Goal: Transaction & Acquisition: Purchase product/service

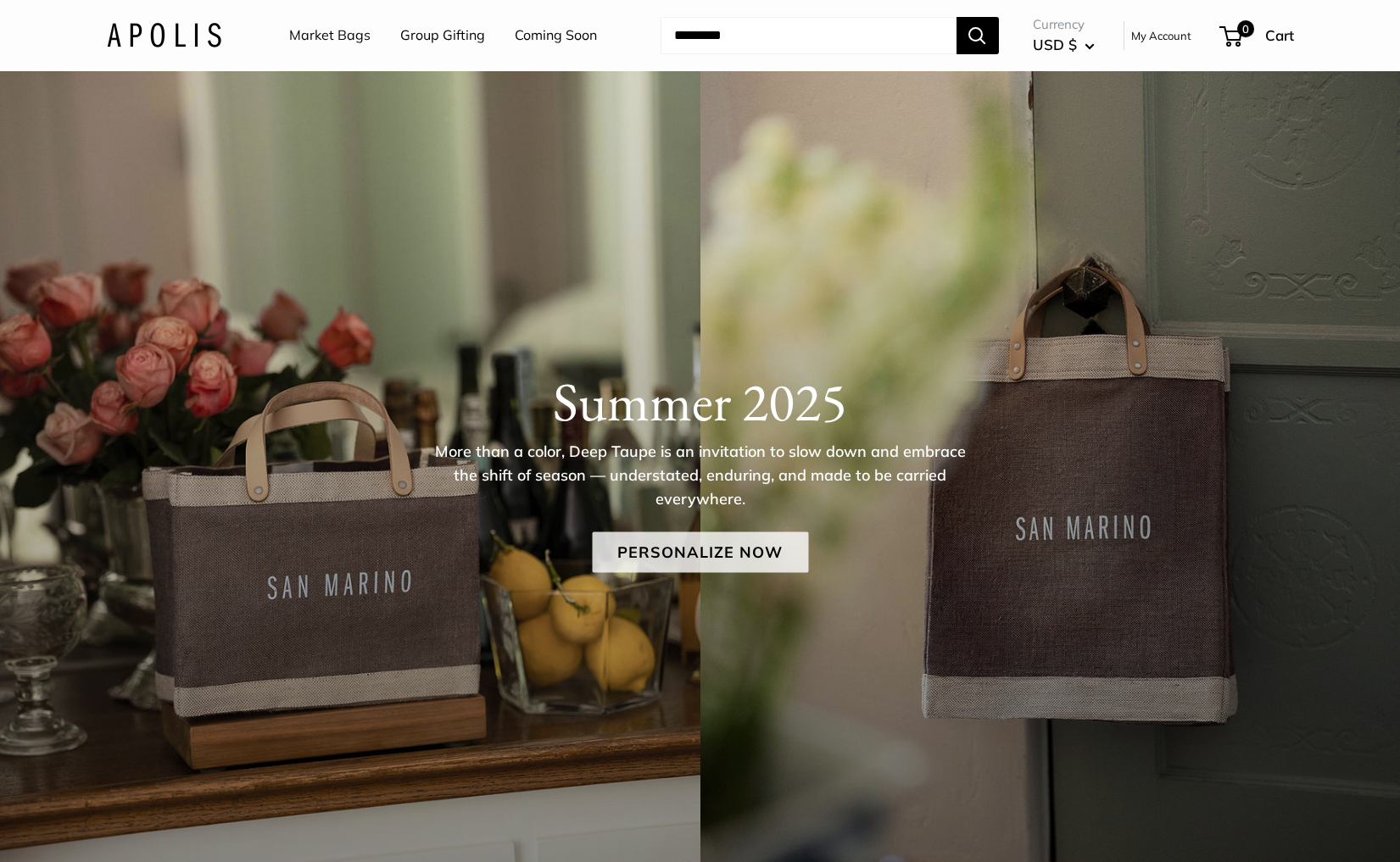
click at [620, 540] on link "Personalize Now" at bounding box center [700, 553] width 217 height 41
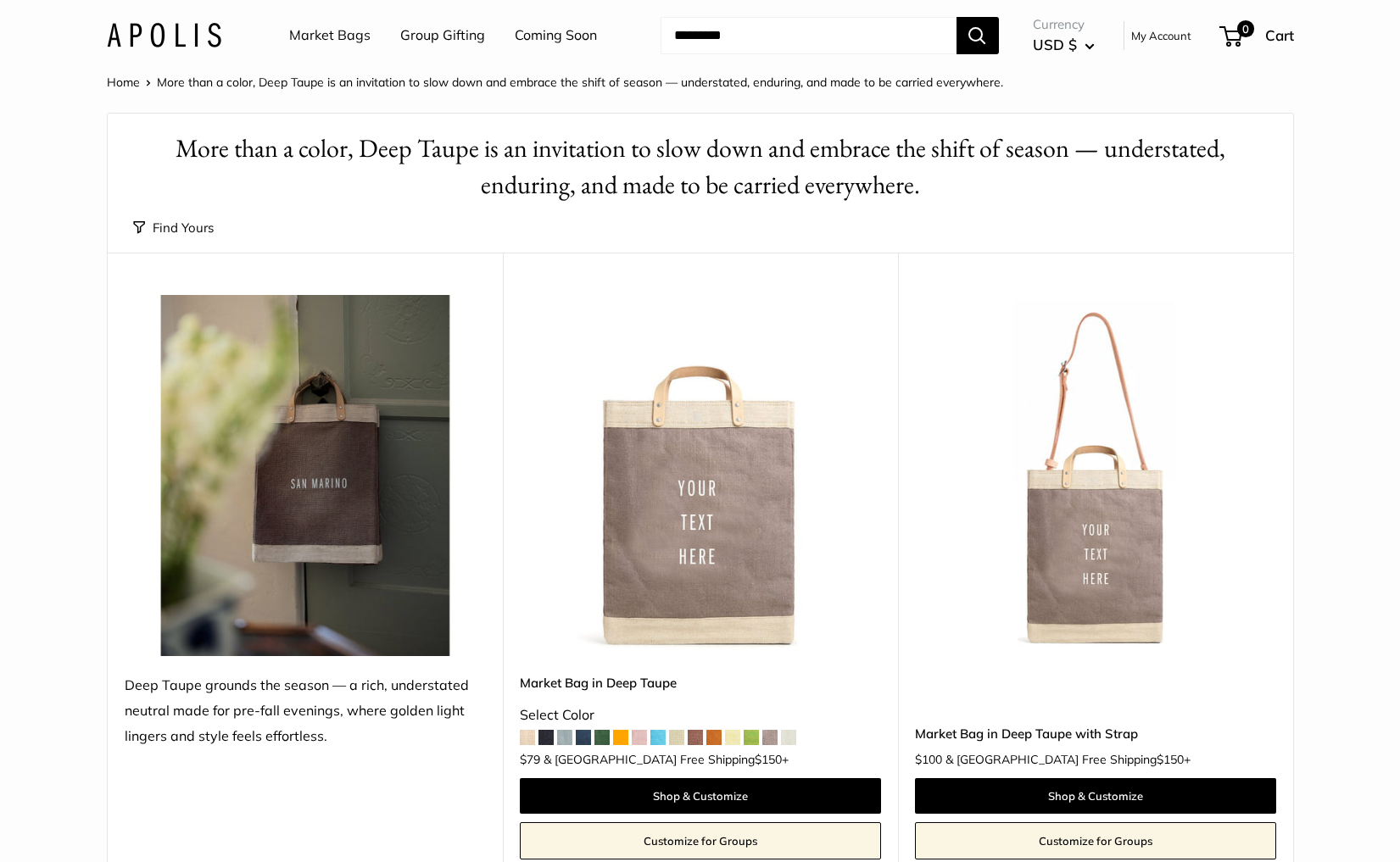
click at [171, 227] on button "Find Yours" at bounding box center [174, 228] width 80 height 24
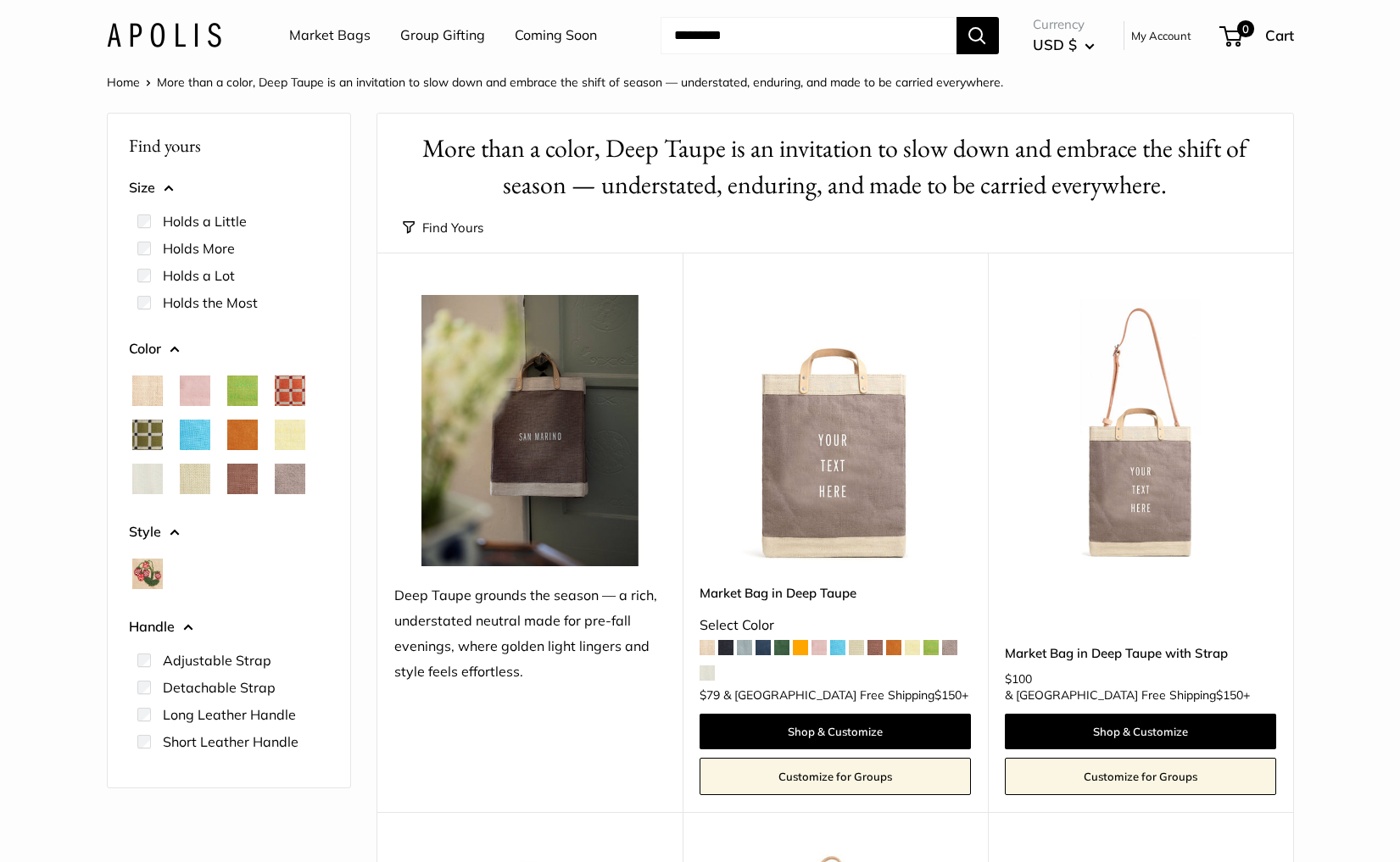
click at [243, 431] on span "Cognac" at bounding box center [242, 434] width 30 height 30
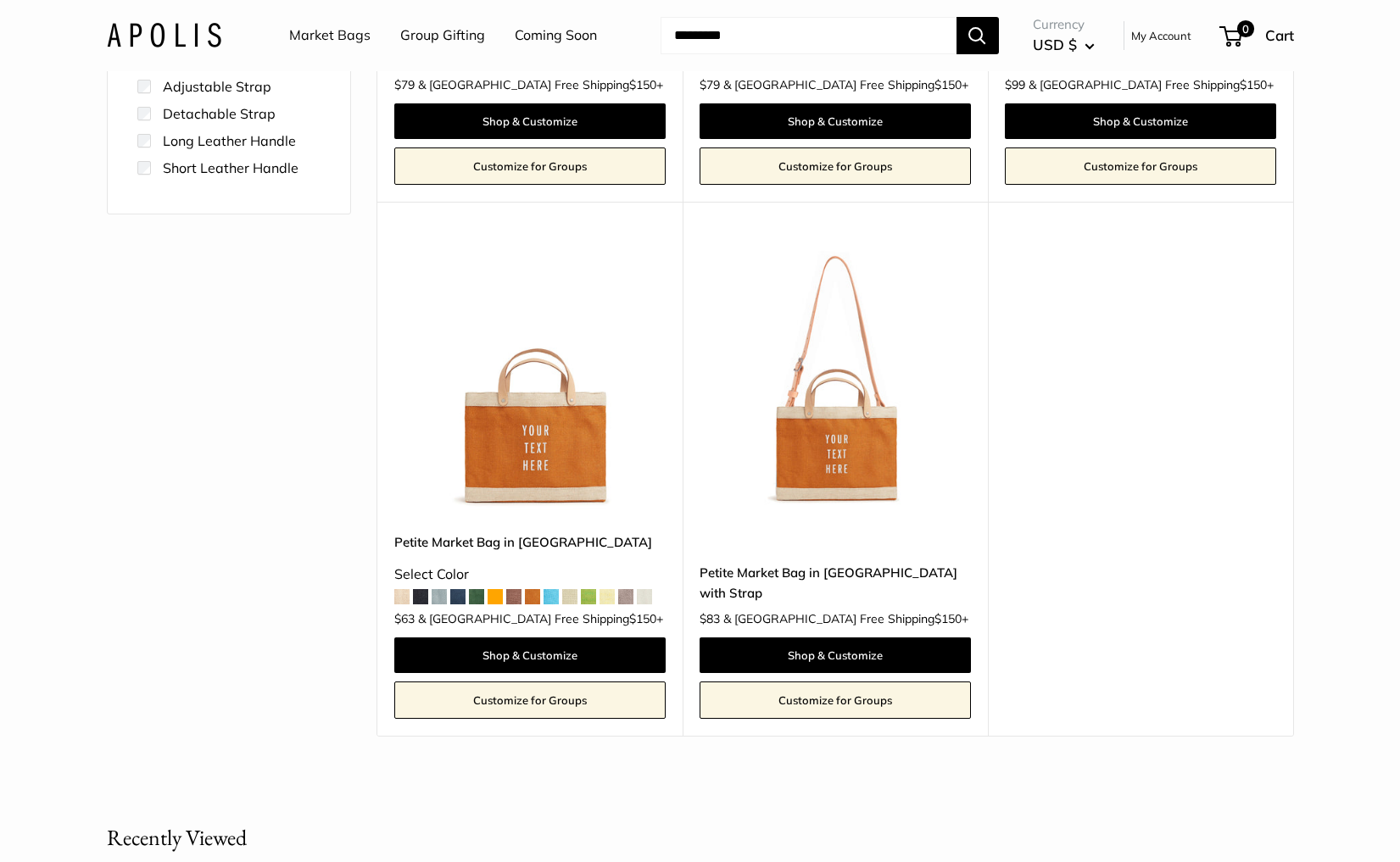
scroll to position [610, 0]
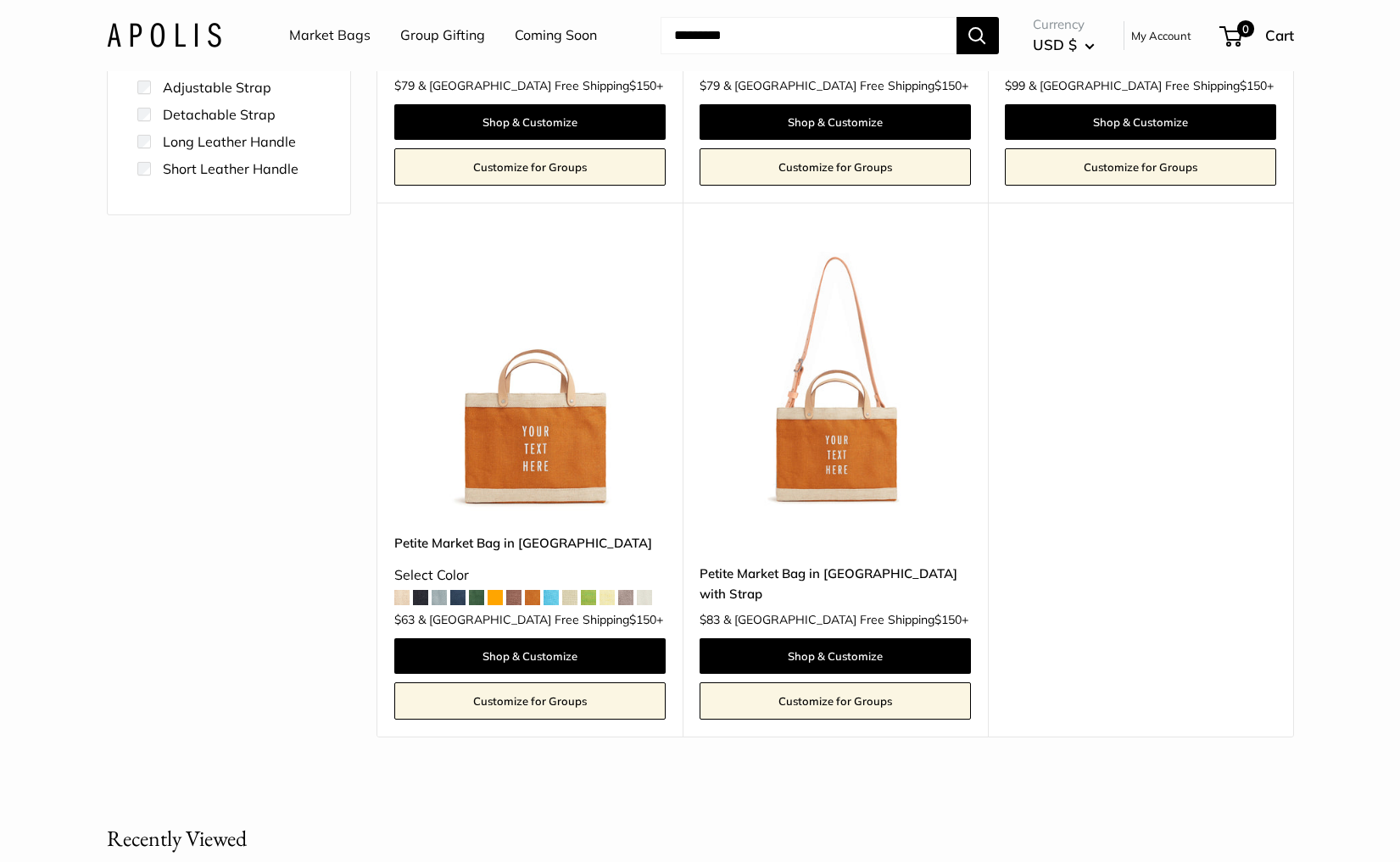
click at [0, 0] on img at bounding box center [0, 0] width 0 height 0
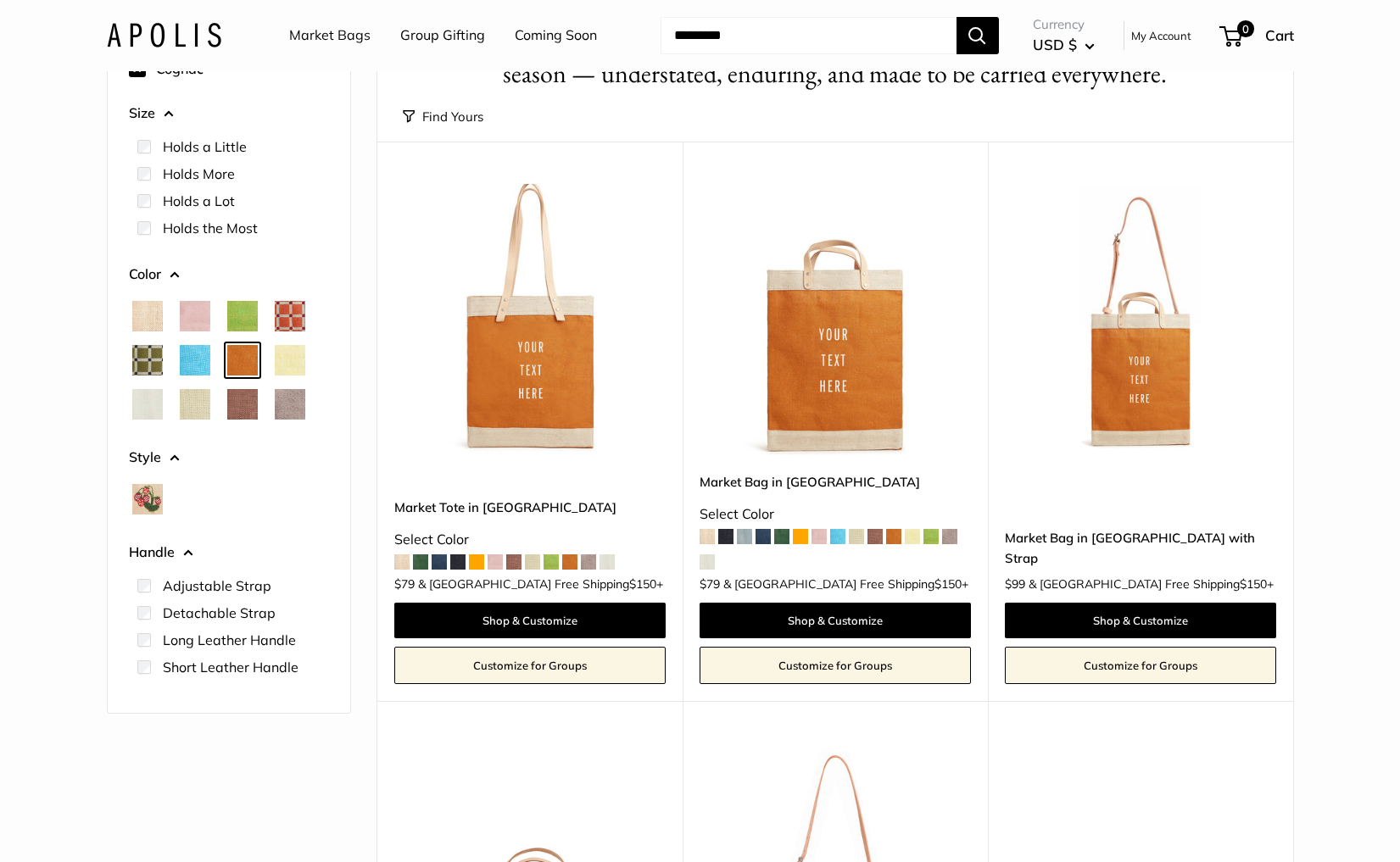
scroll to position [0, 0]
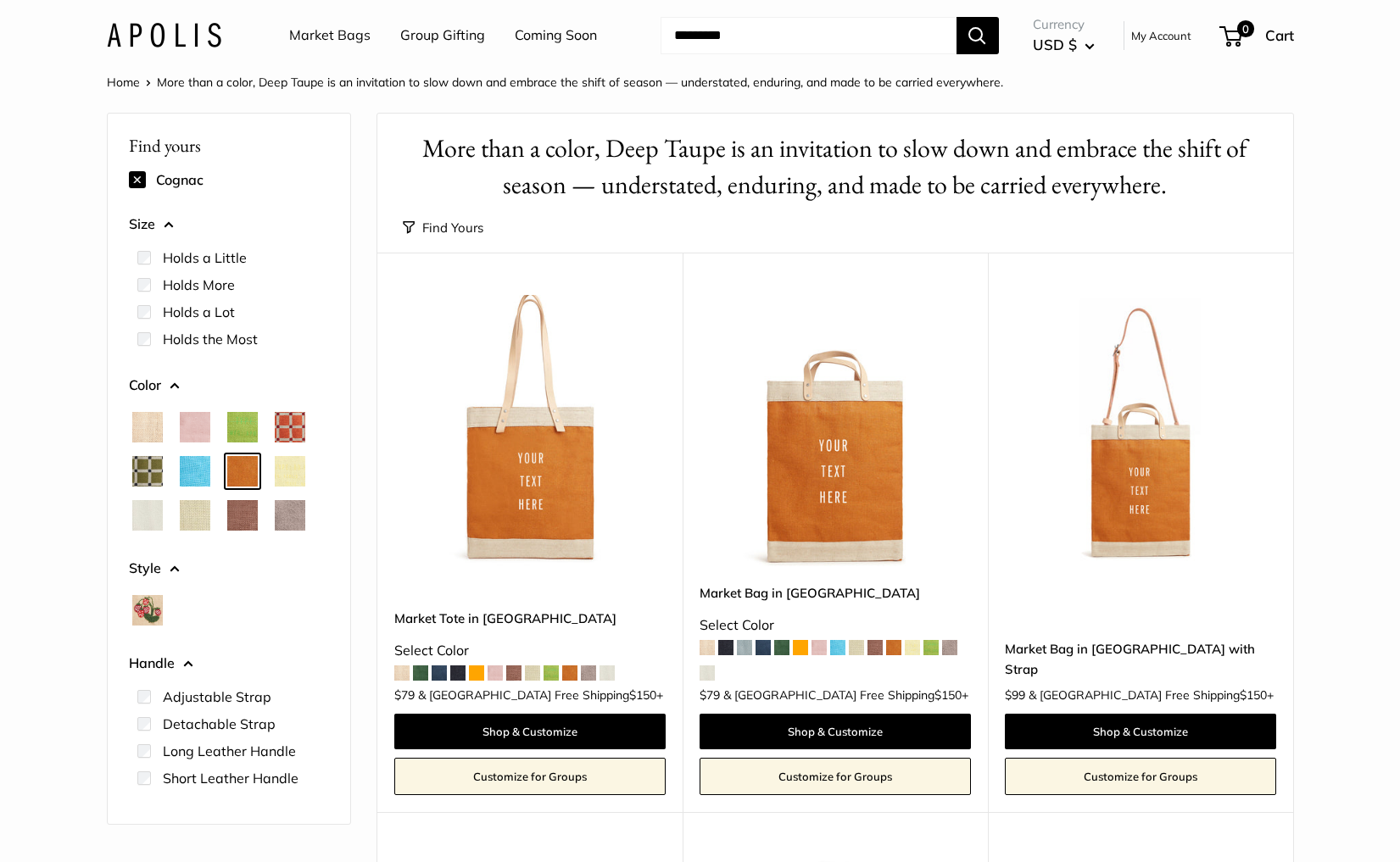
click at [185, 514] on span "Mint Sorbet" at bounding box center [194, 515] width 30 height 30
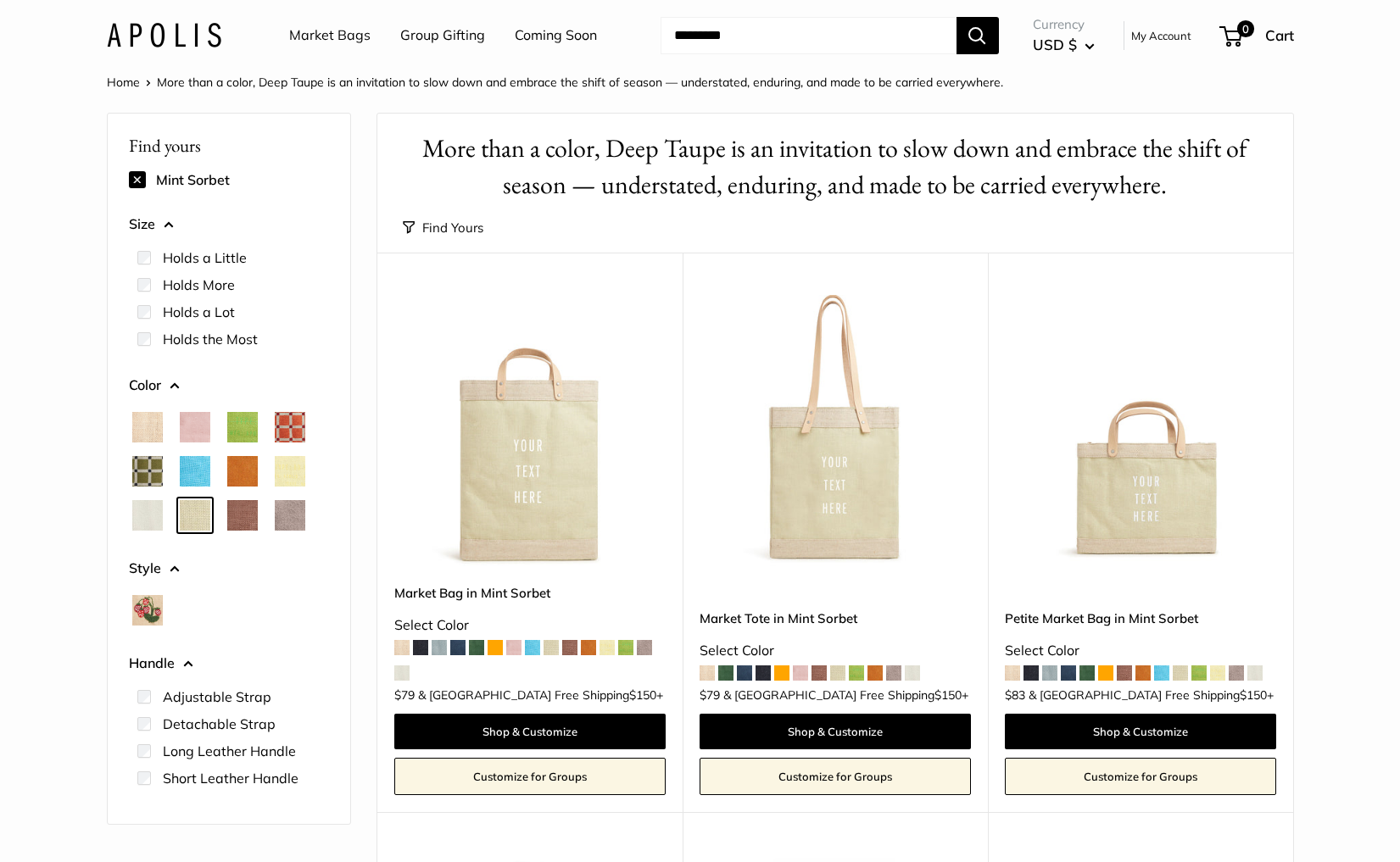
click at [0, 0] on img at bounding box center [0, 0] width 0 height 0
click at [142, 421] on span "Natural" at bounding box center [147, 427] width 30 height 30
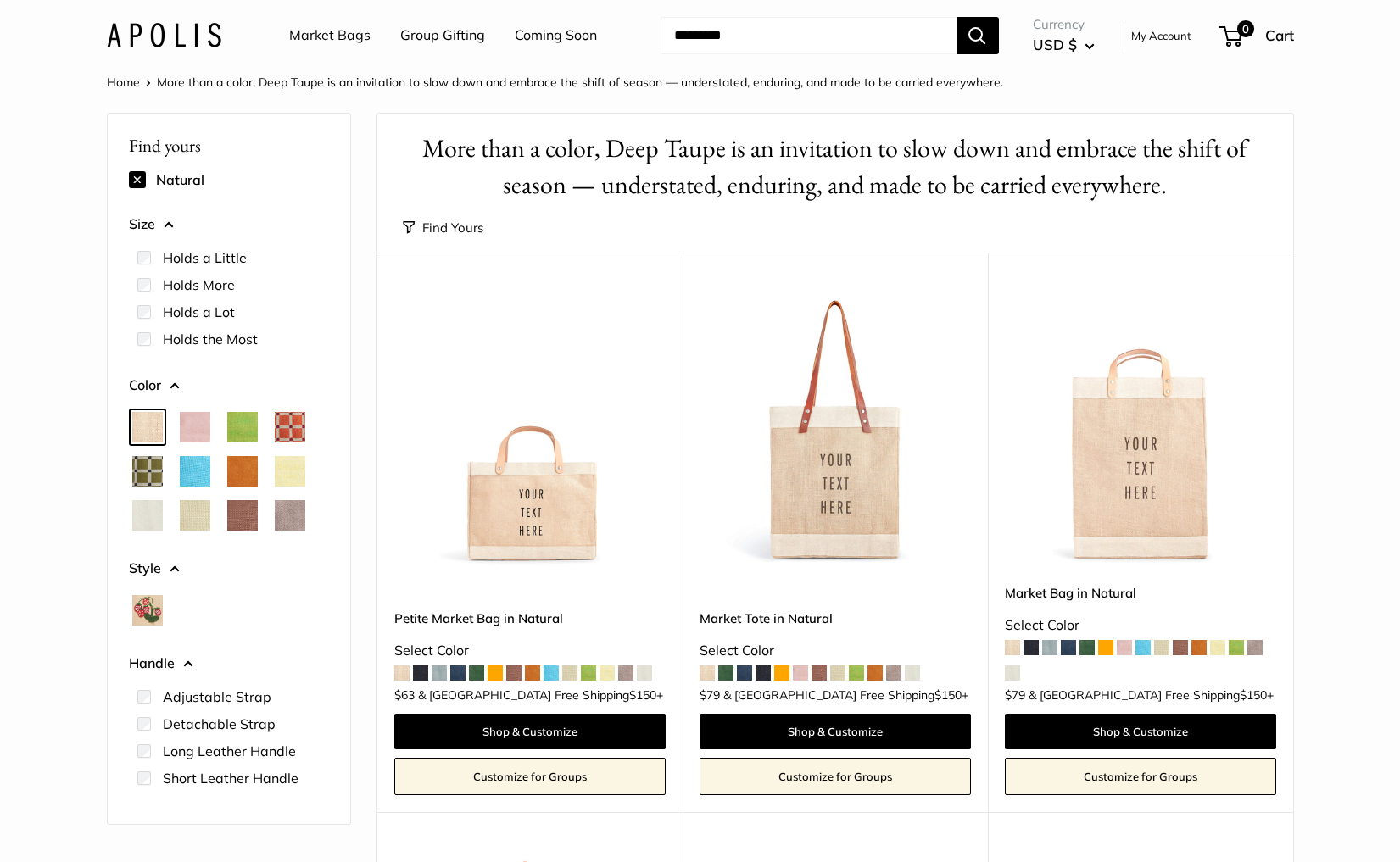
click at [0, 0] on img at bounding box center [0, 0] width 0 height 0
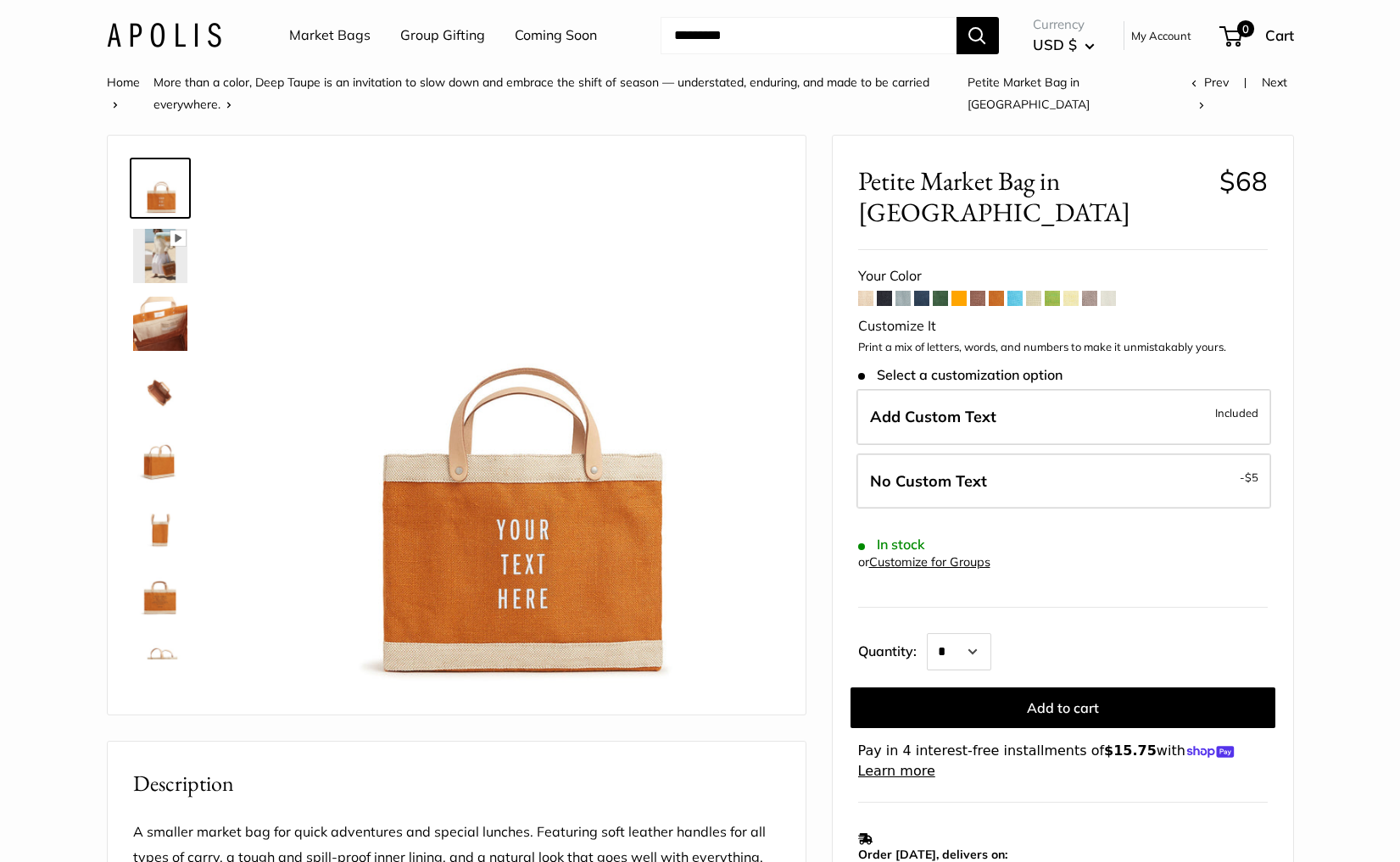
click at [167, 572] on img at bounding box center [160, 594] width 54 height 54
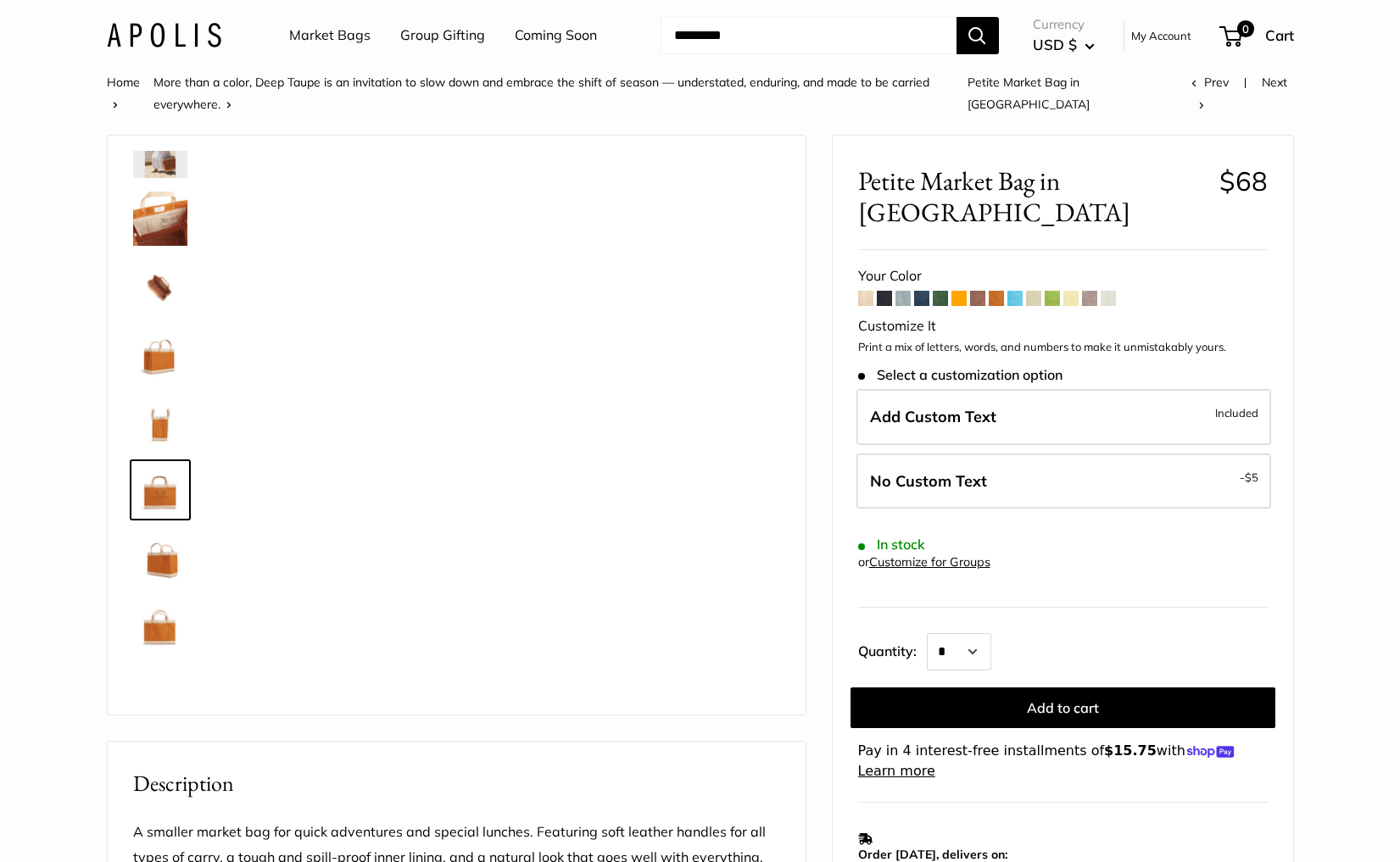
scroll to position [109, 0]
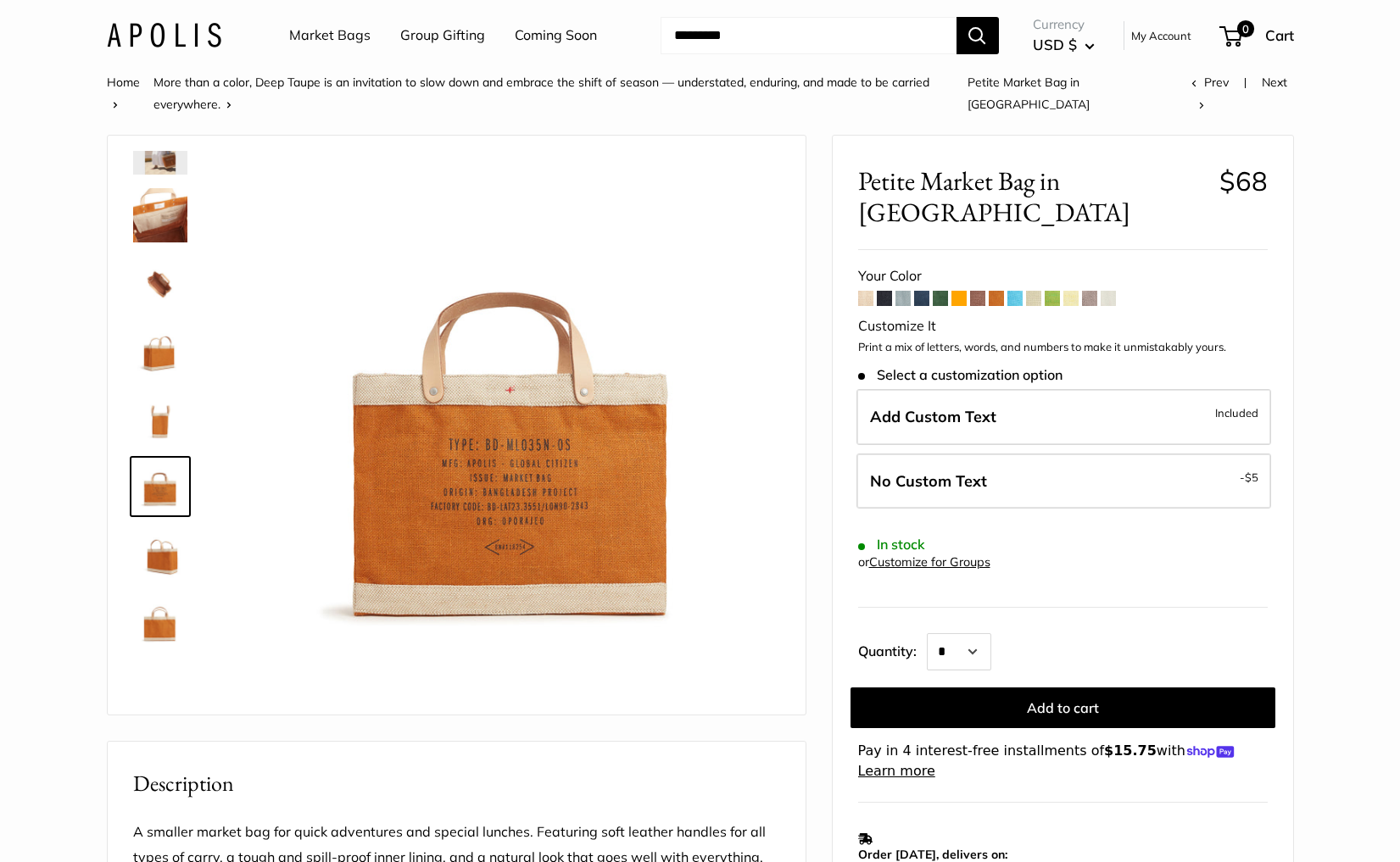
click at [159, 600] on img at bounding box center [160, 622] width 54 height 54
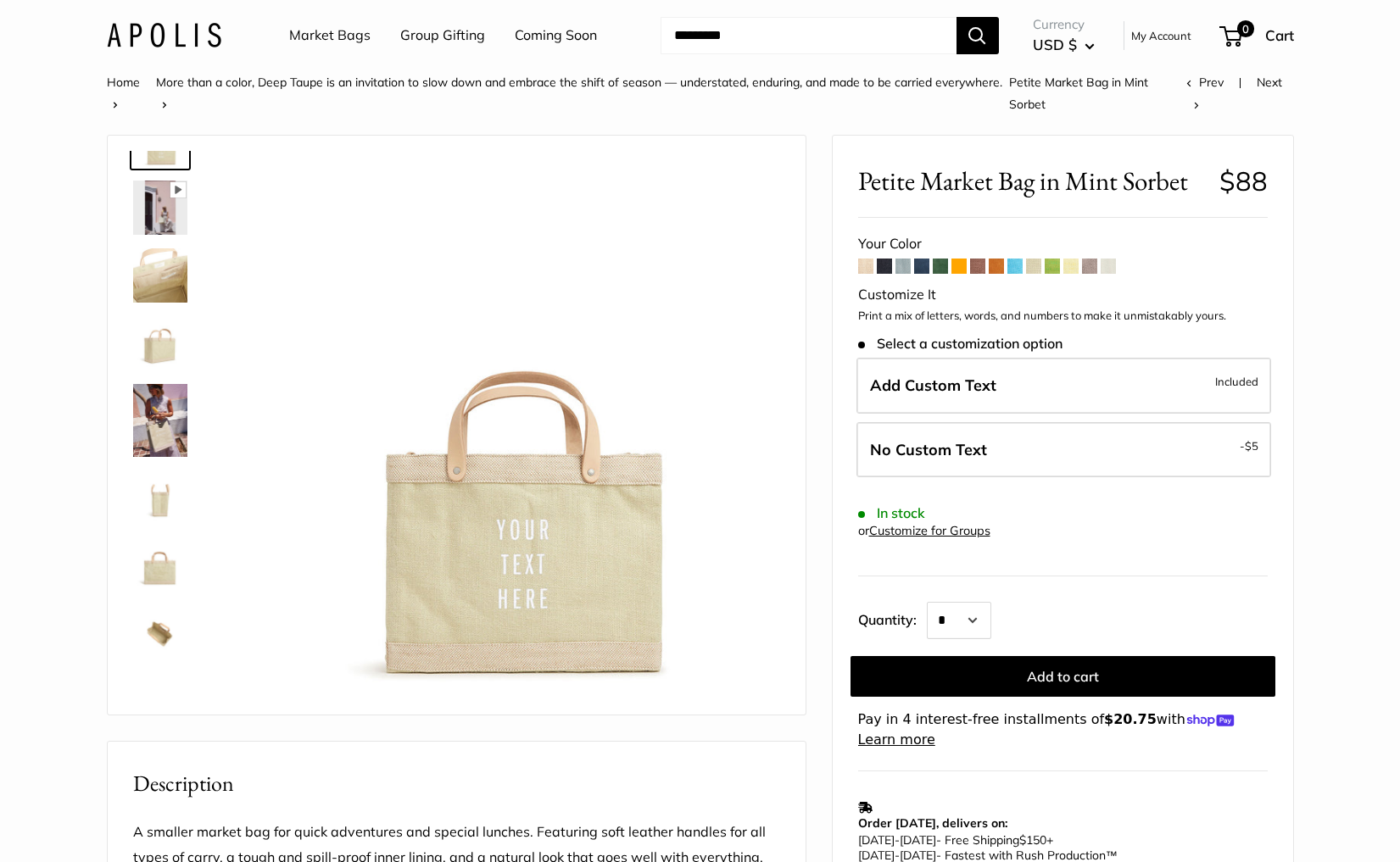
click at [162, 568] on img at bounding box center [160, 565] width 54 height 54
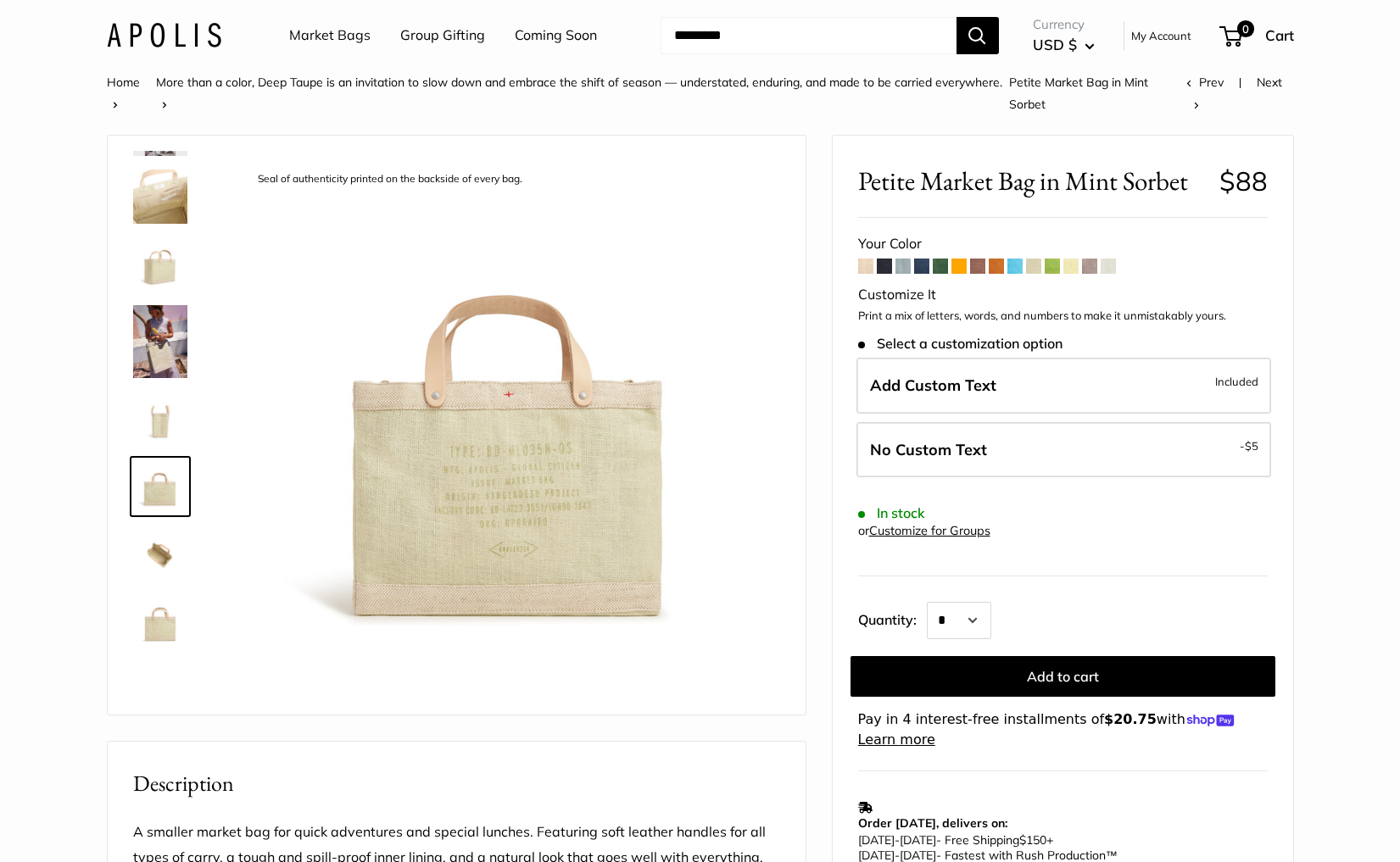
click at [168, 634] on img at bounding box center [160, 622] width 54 height 54
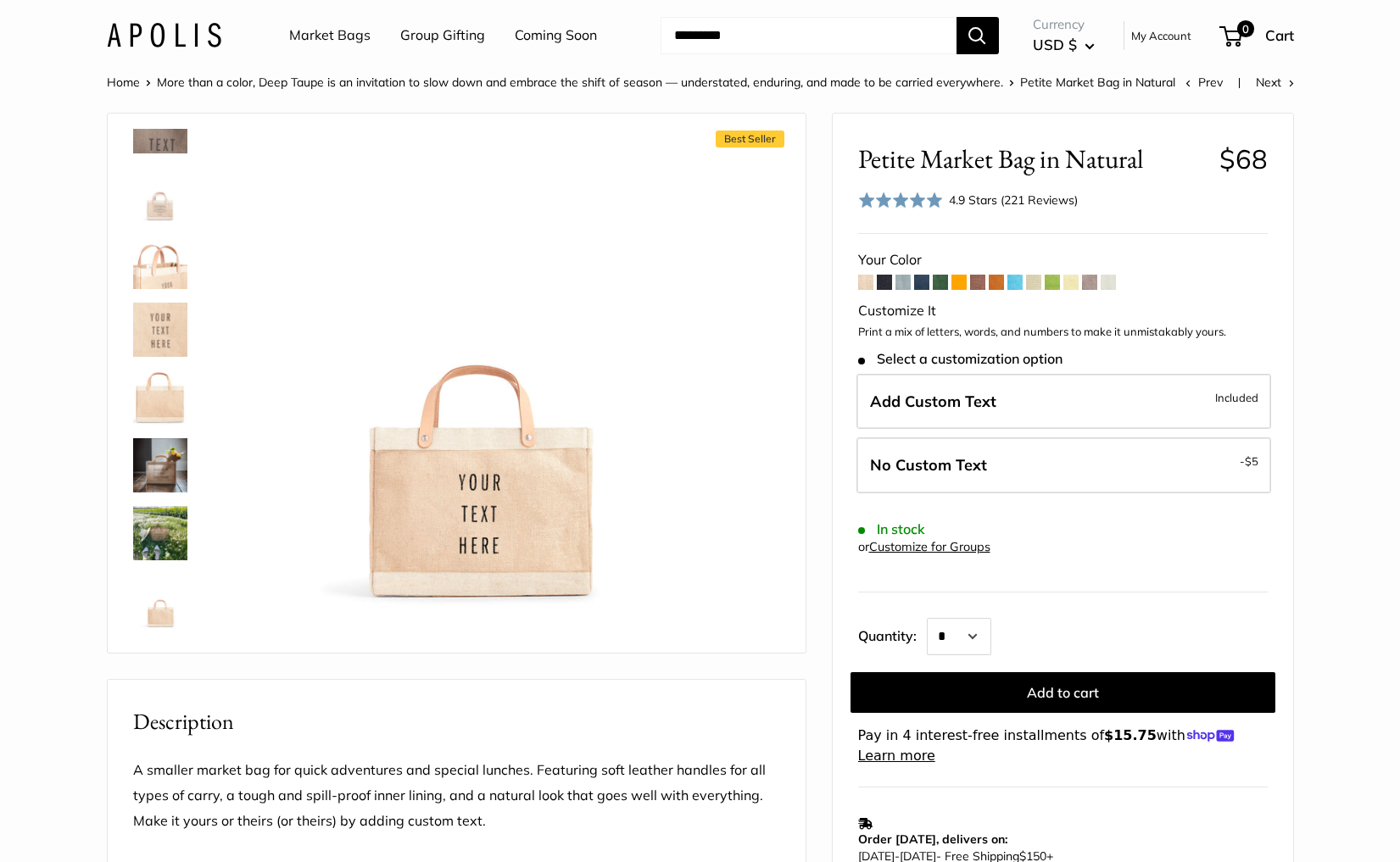
click at [140, 391] on img at bounding box center [160, 397] width 54 height 54
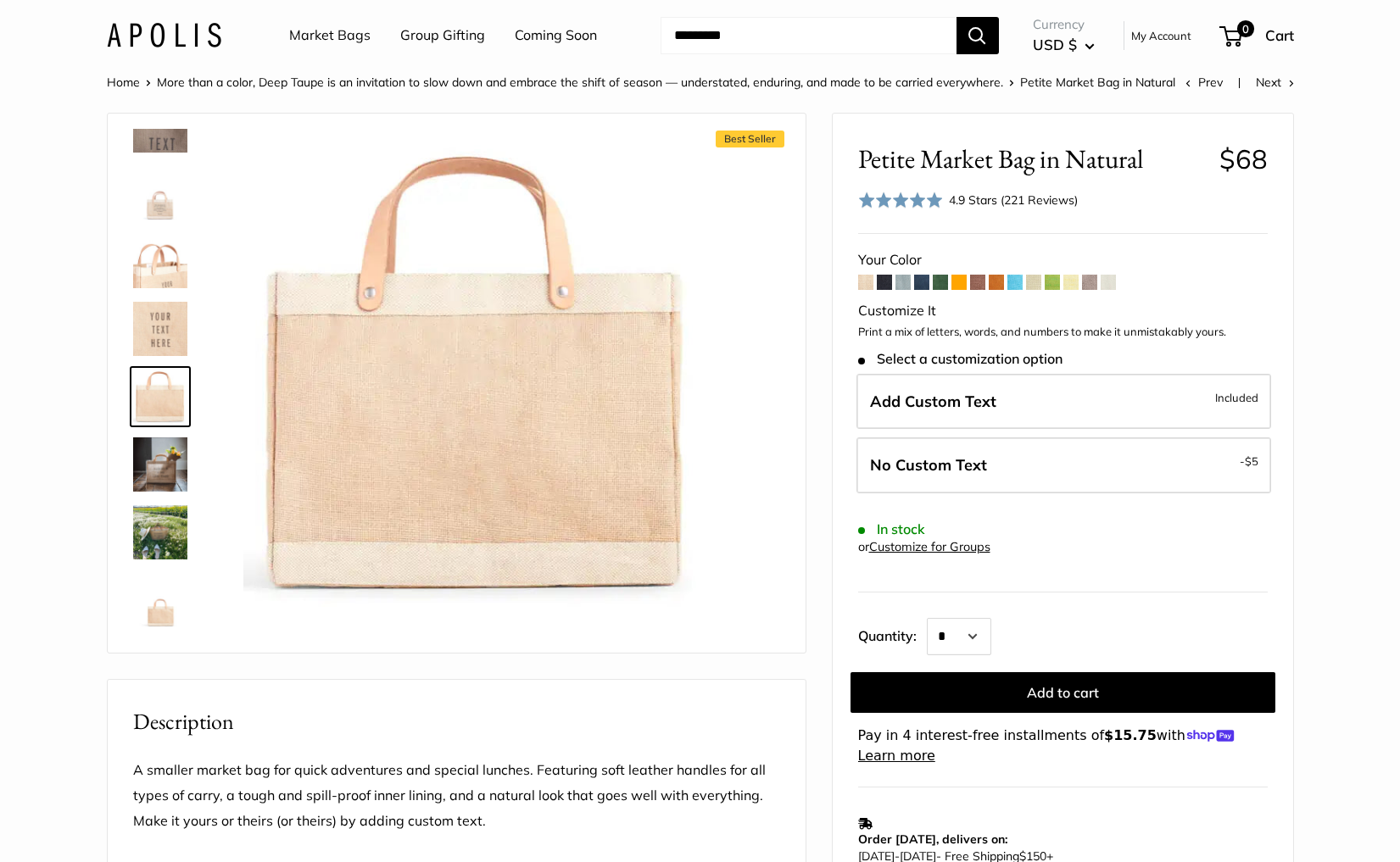
drag, startPoint x: 398, startPoint y: 420, endPoint x: 130, endPoint y: 12, distance: 488.1
click at [320, 33] on link "Market Bags" at bounding box center [329, 35] width 81 height 25
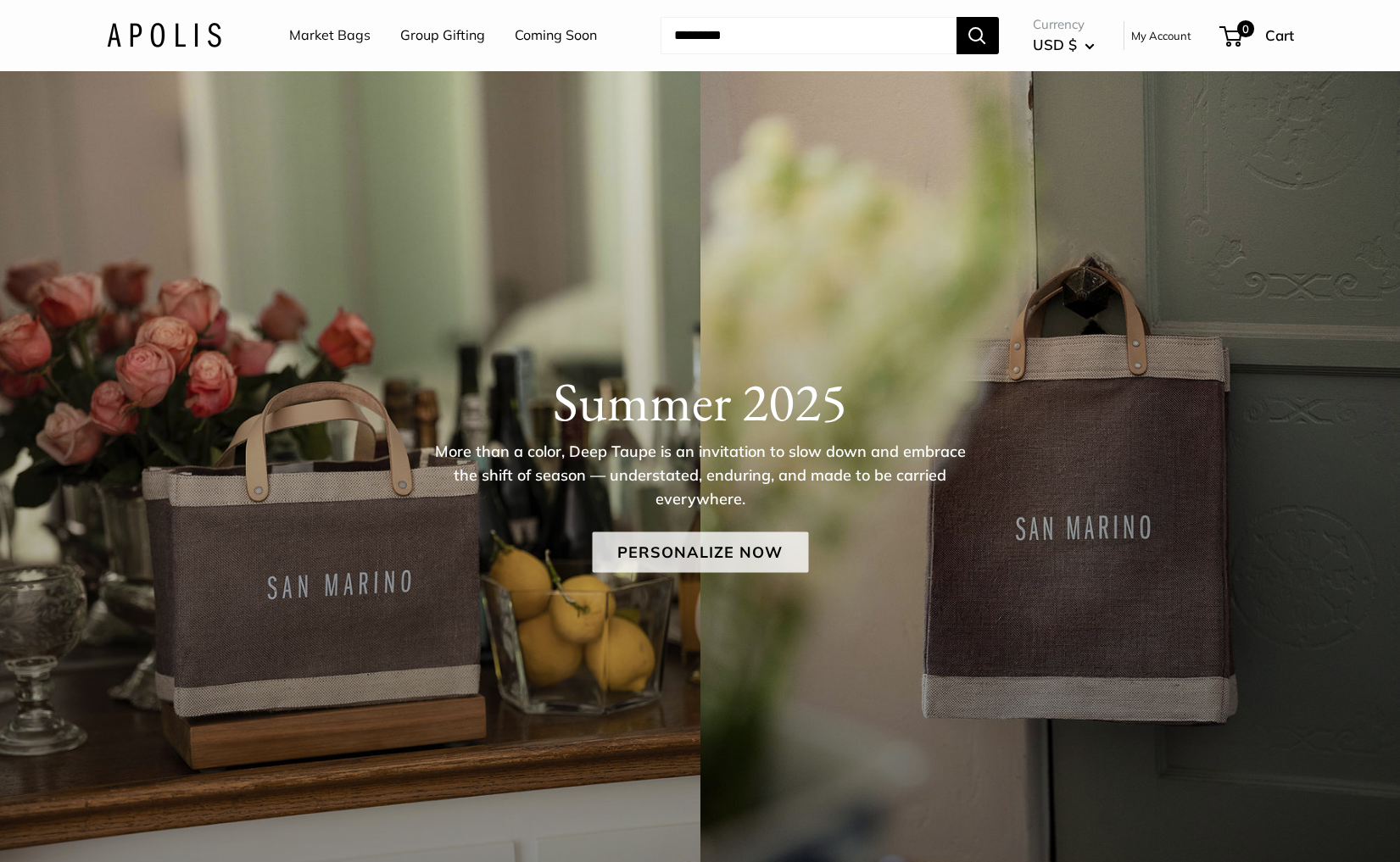
click at [722, 564] on link "Personalize Now" at bounding box center [700, 553] width 217 height 41
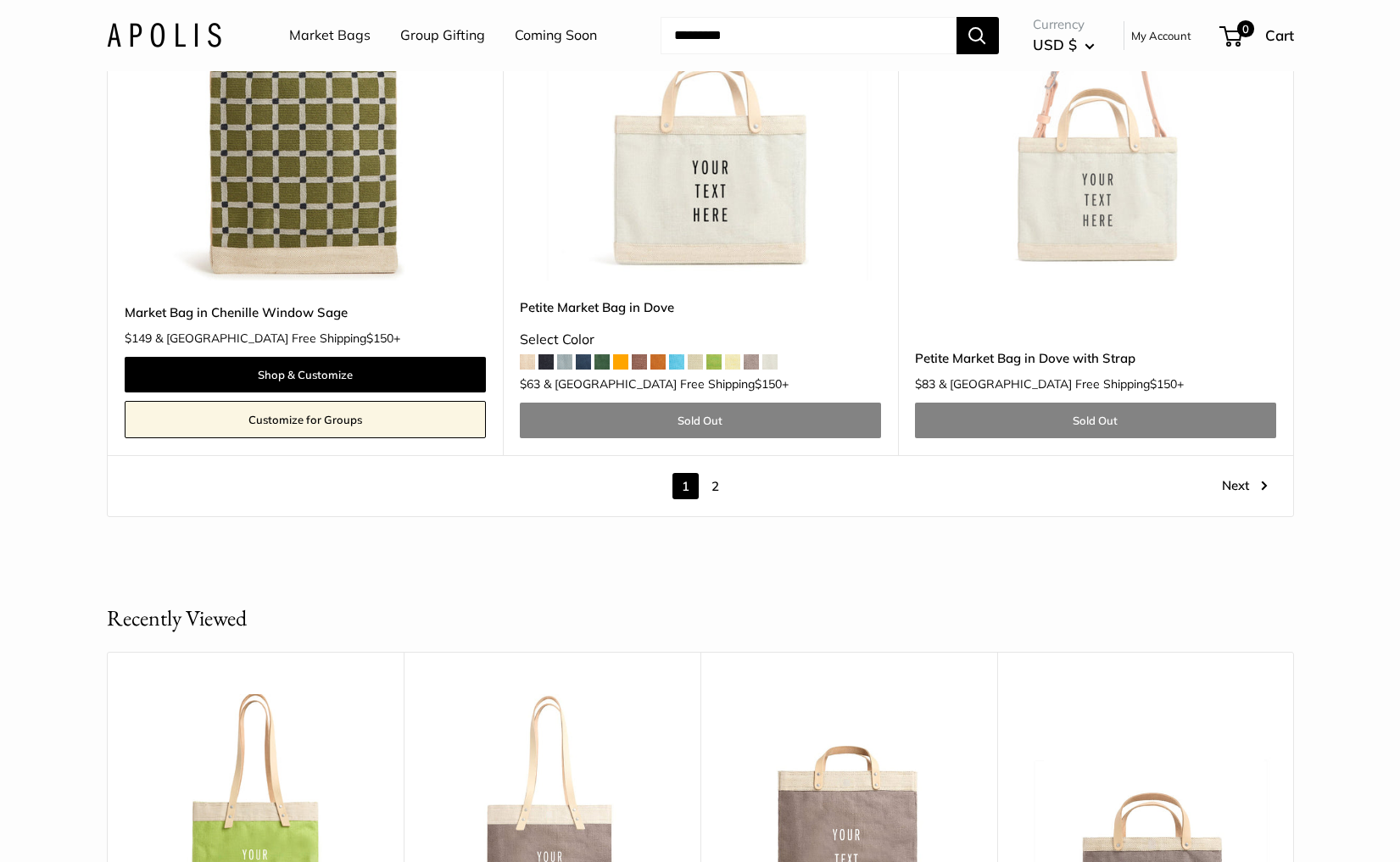
scroll to position [9840, 0]
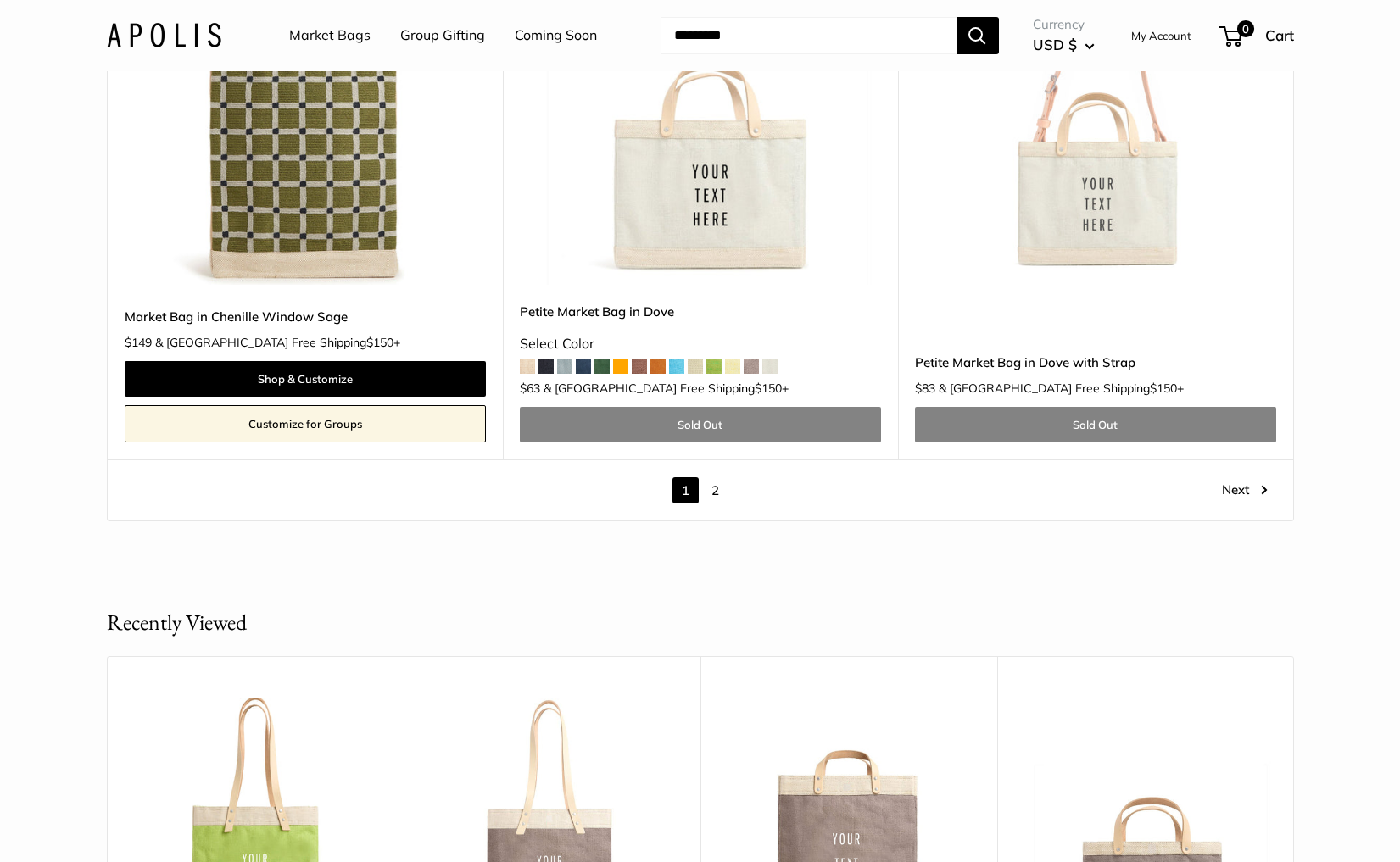
click at [712, 478] on link "2" at bounding box center [715, 490] width 26 height 26
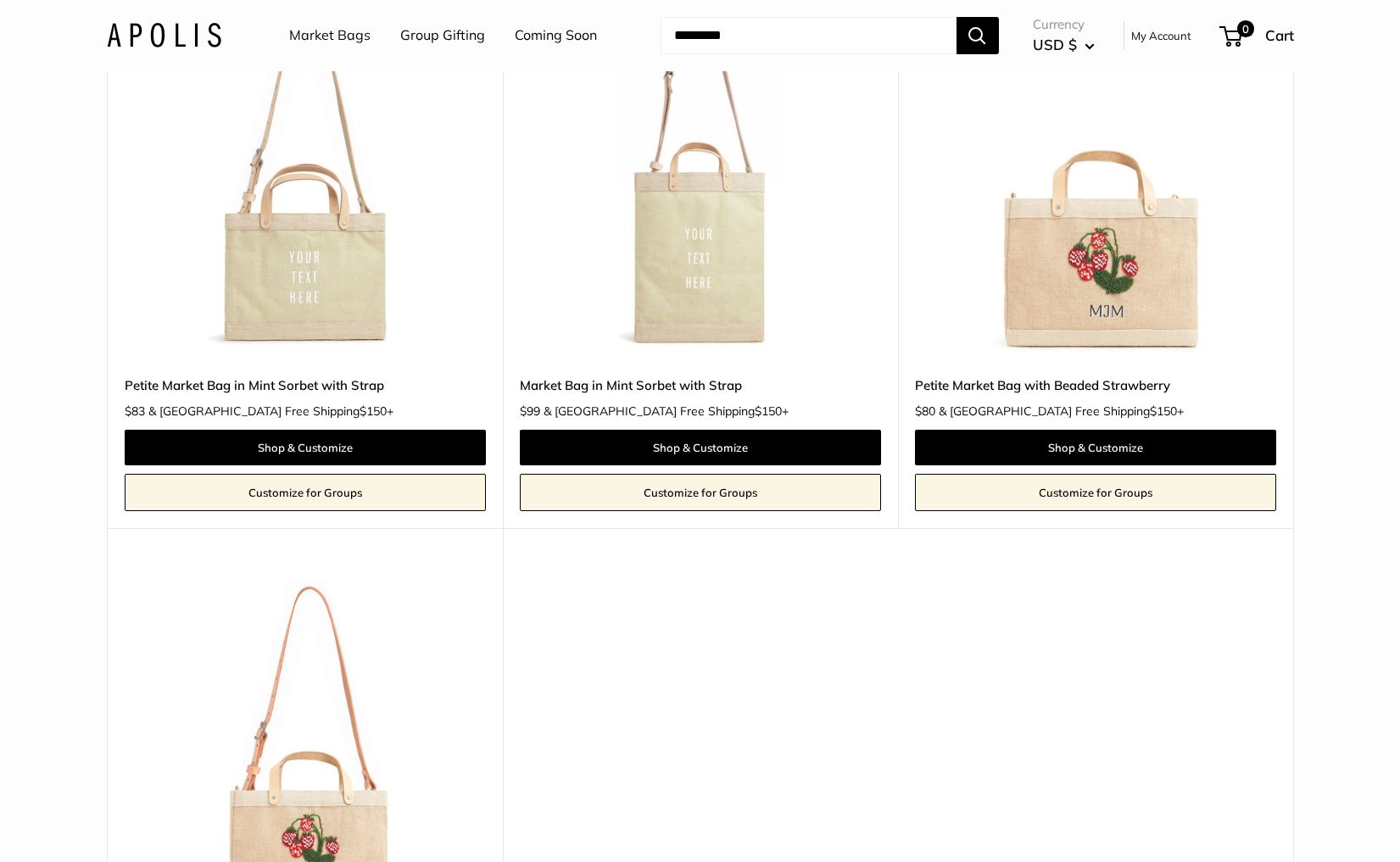
scroll to position [2844, 0]
click at [0, 0] on img at bounding box center [0, 0] width 0 height 0
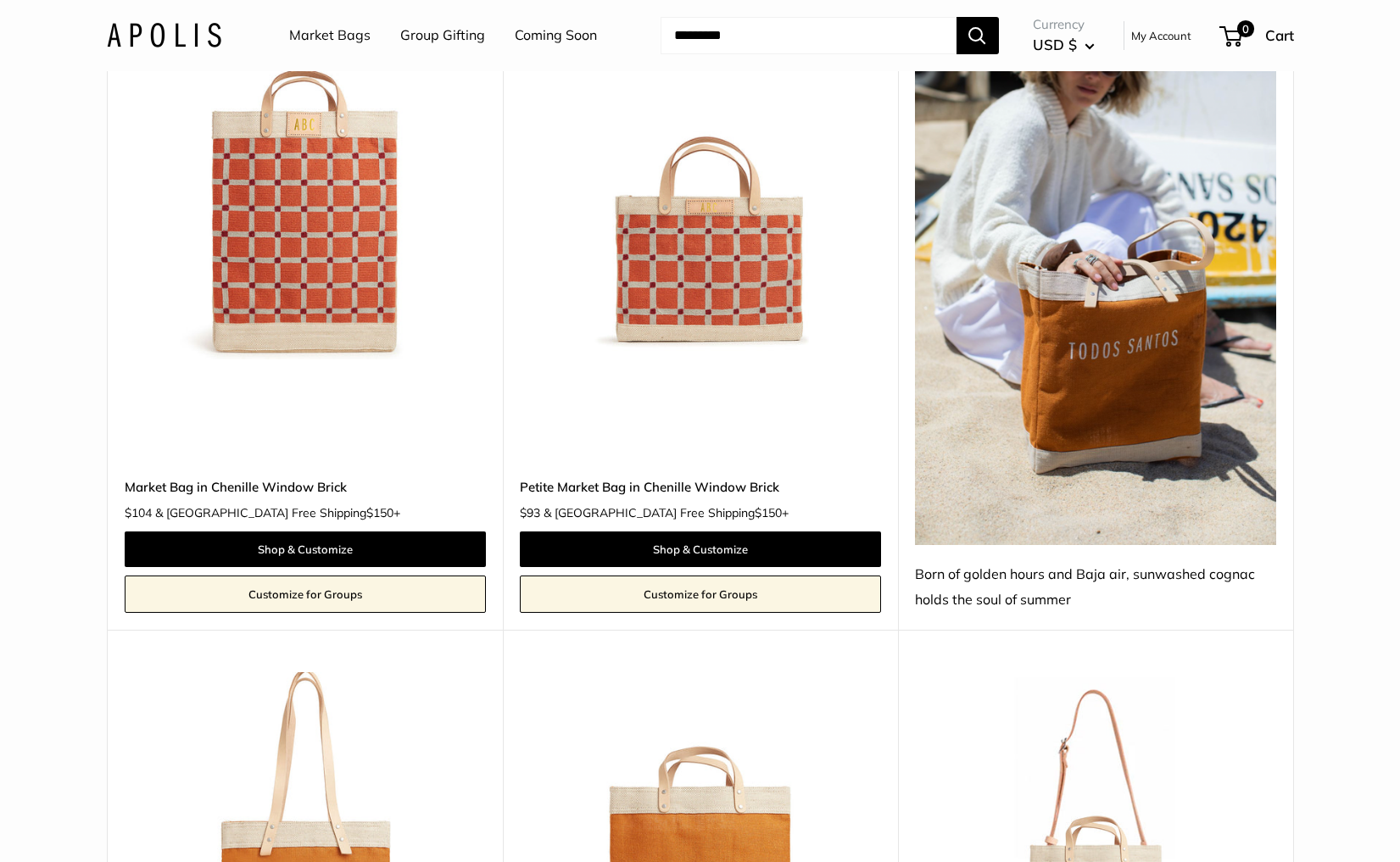
scroll to position [0, 0]
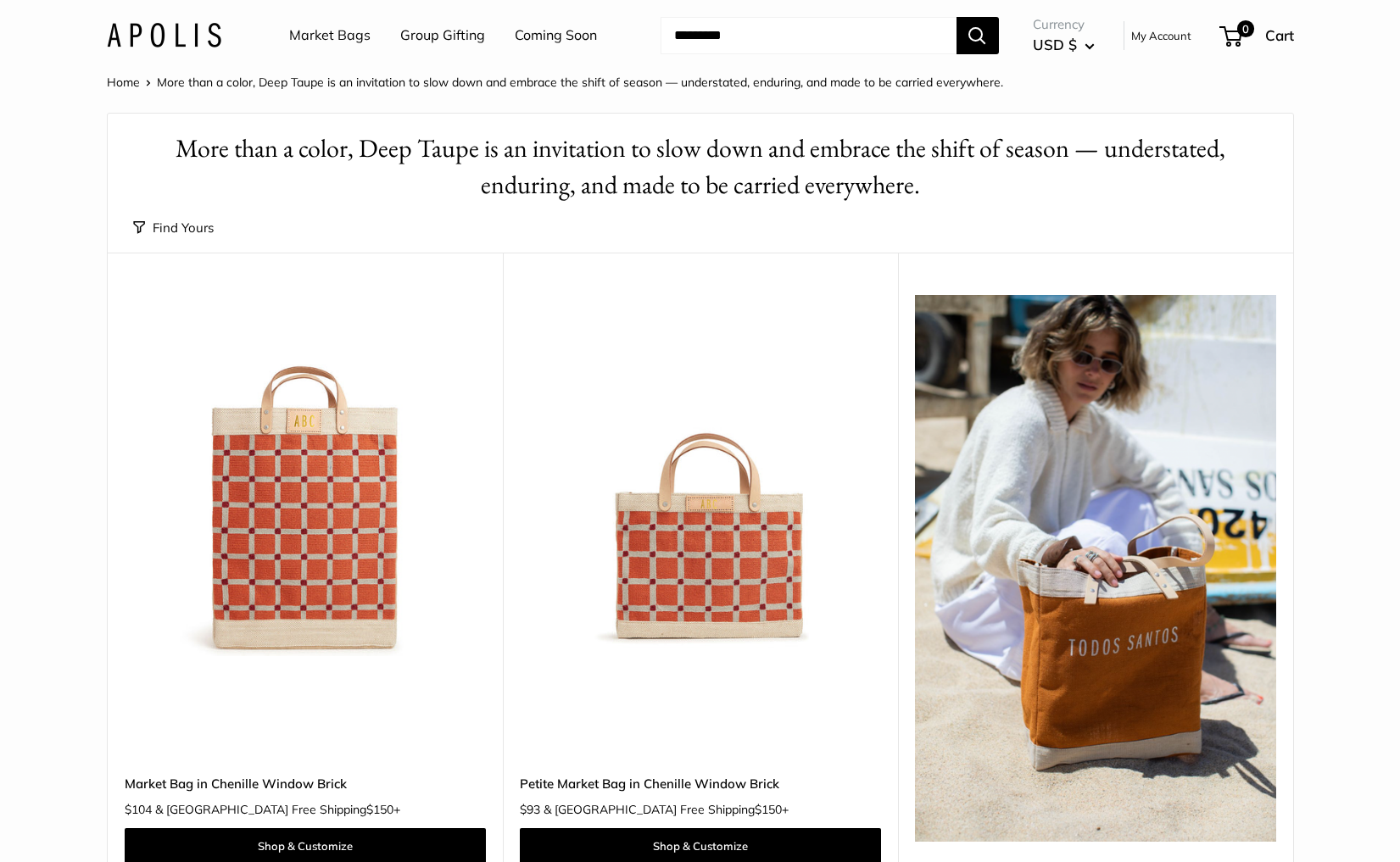
click at [0, 0] on img at bounding box center [0, 0] width 0 height 0
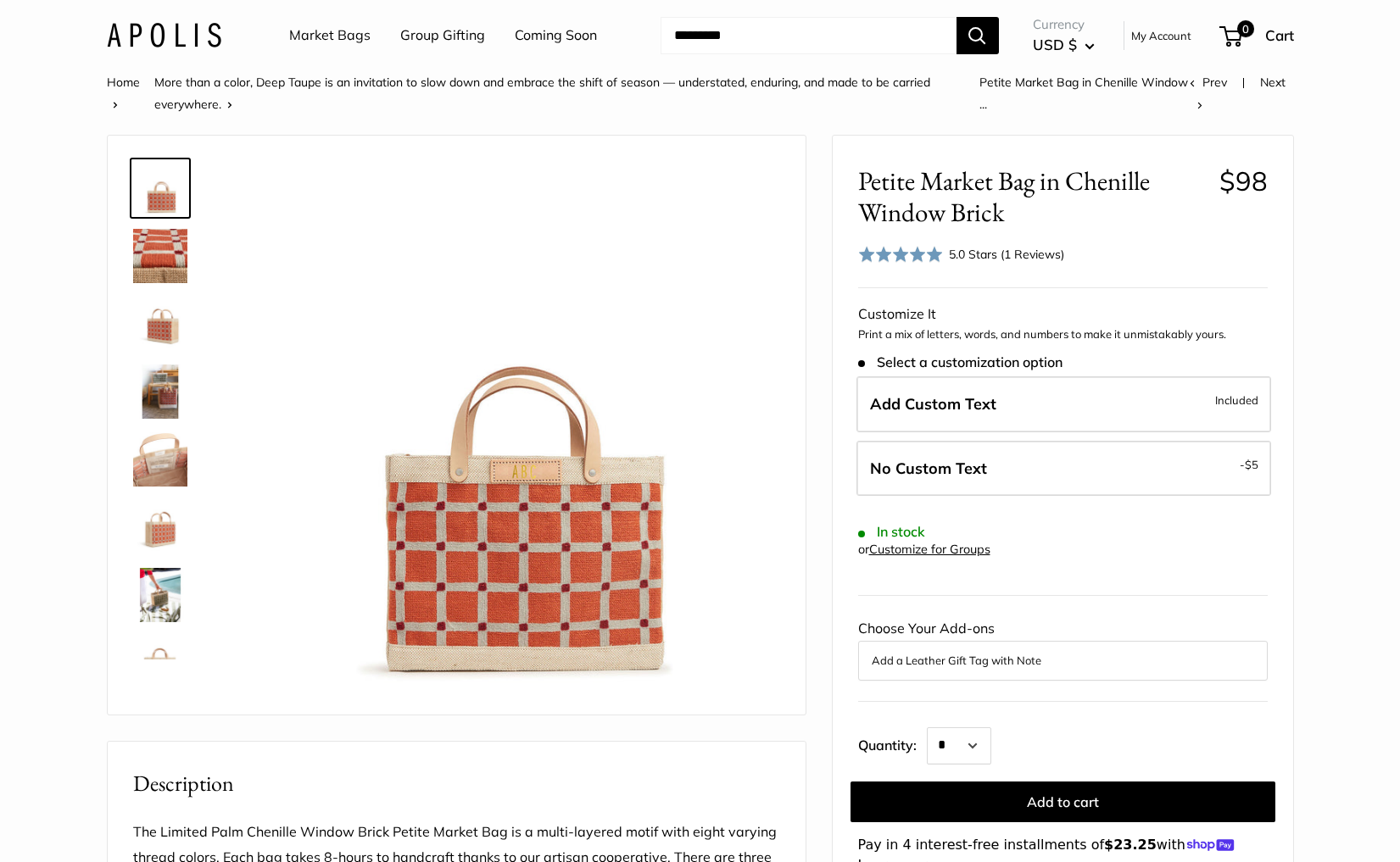
click at [934, 260] on span at bounding box center [900, 254] width 84 height 17
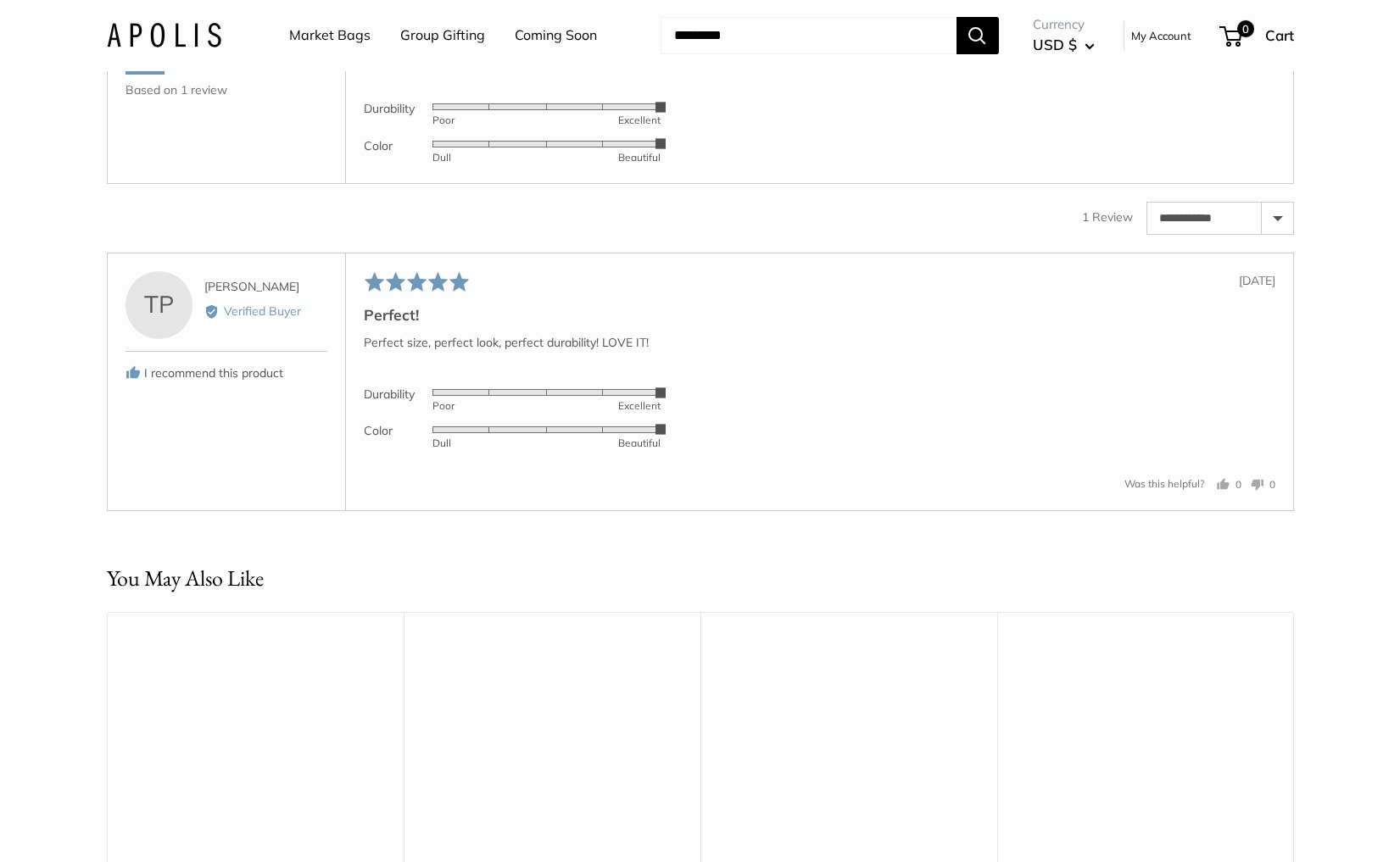
scroll to position [2767, 0]
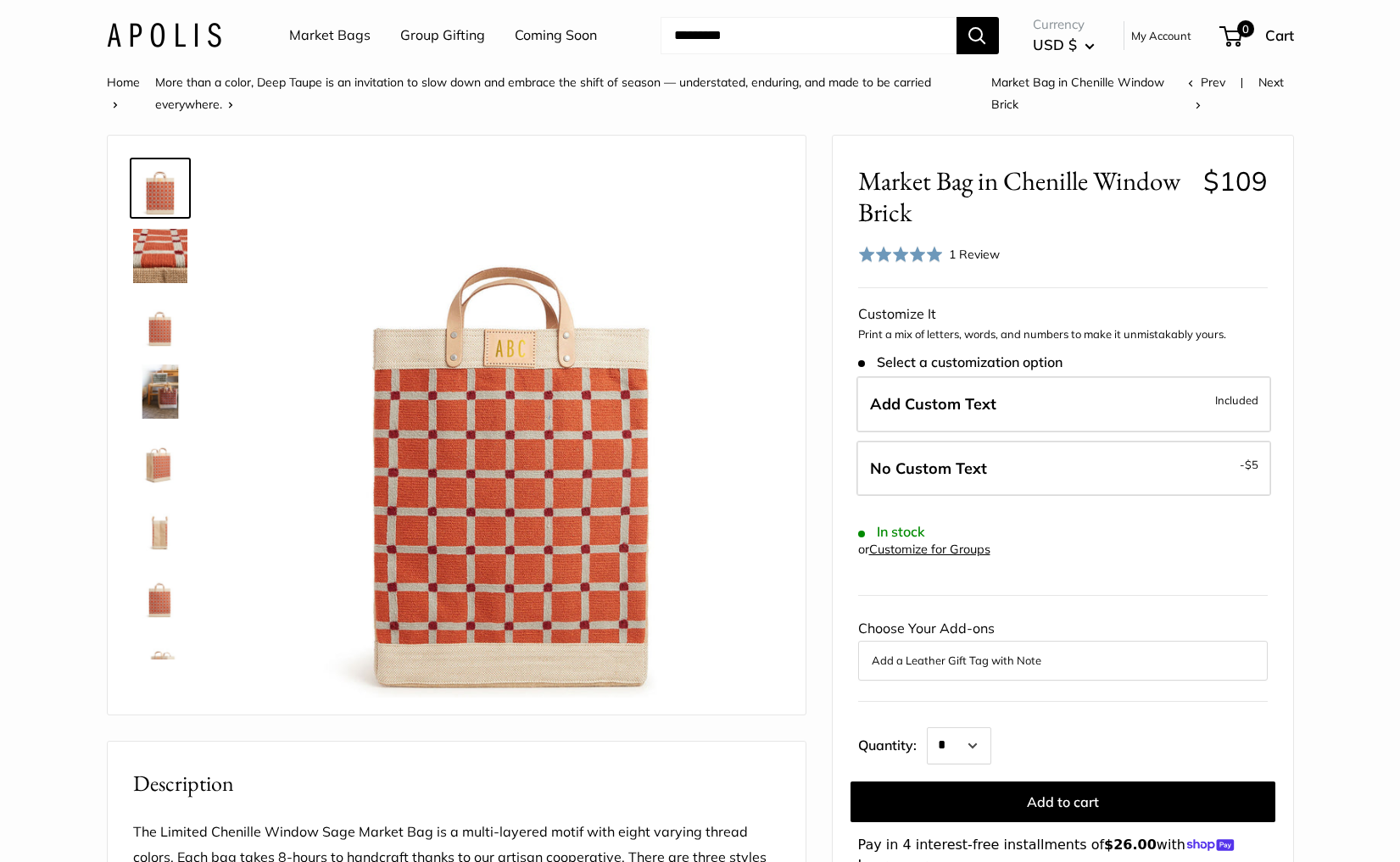
click at [961, 250] on span "1 Review" at bounding box center [975, 255] width 51 height 16
click at [929, 251] on span at bounding box center [900, 254] width 84 height 17
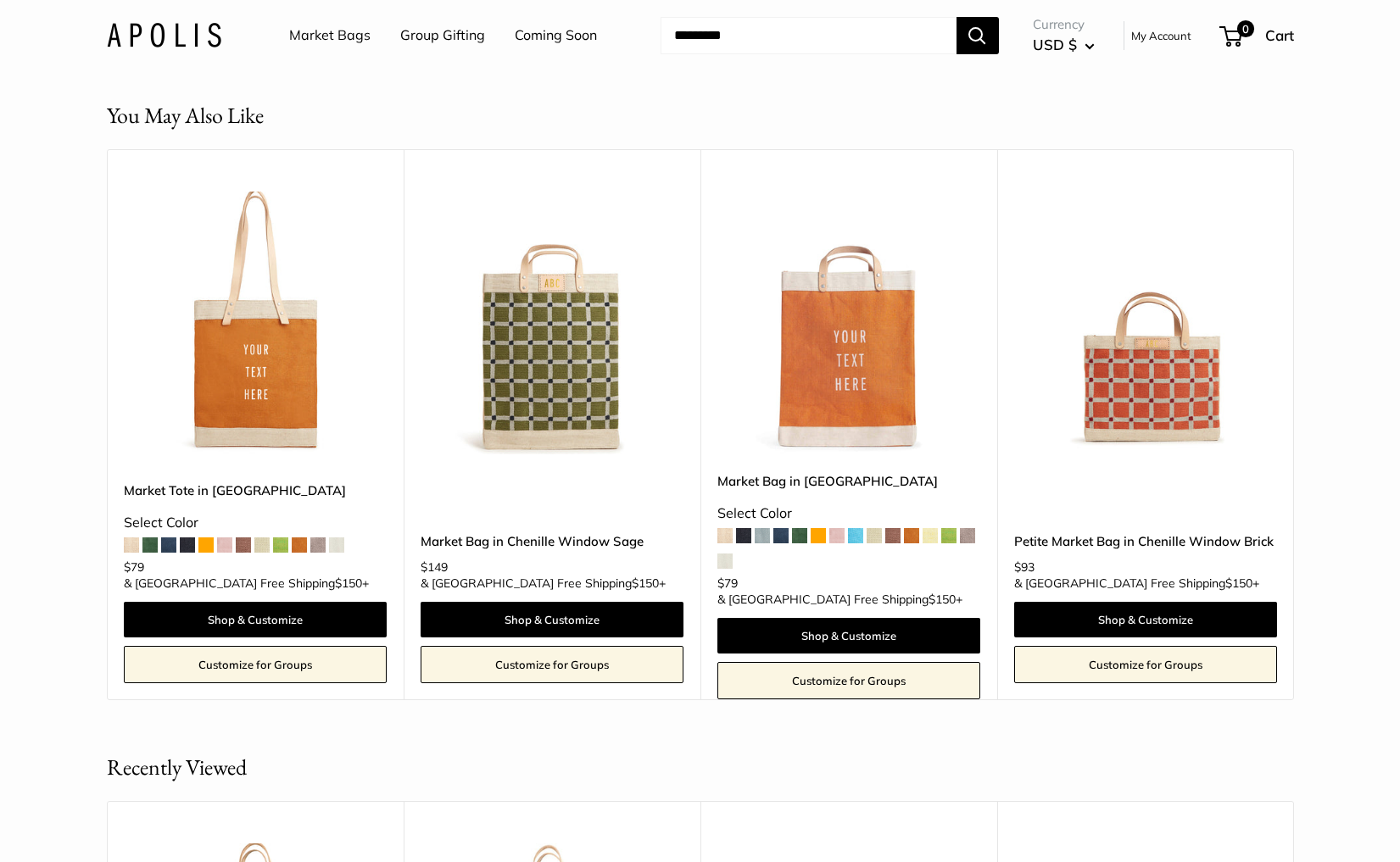
scroll to position [3246, 0]
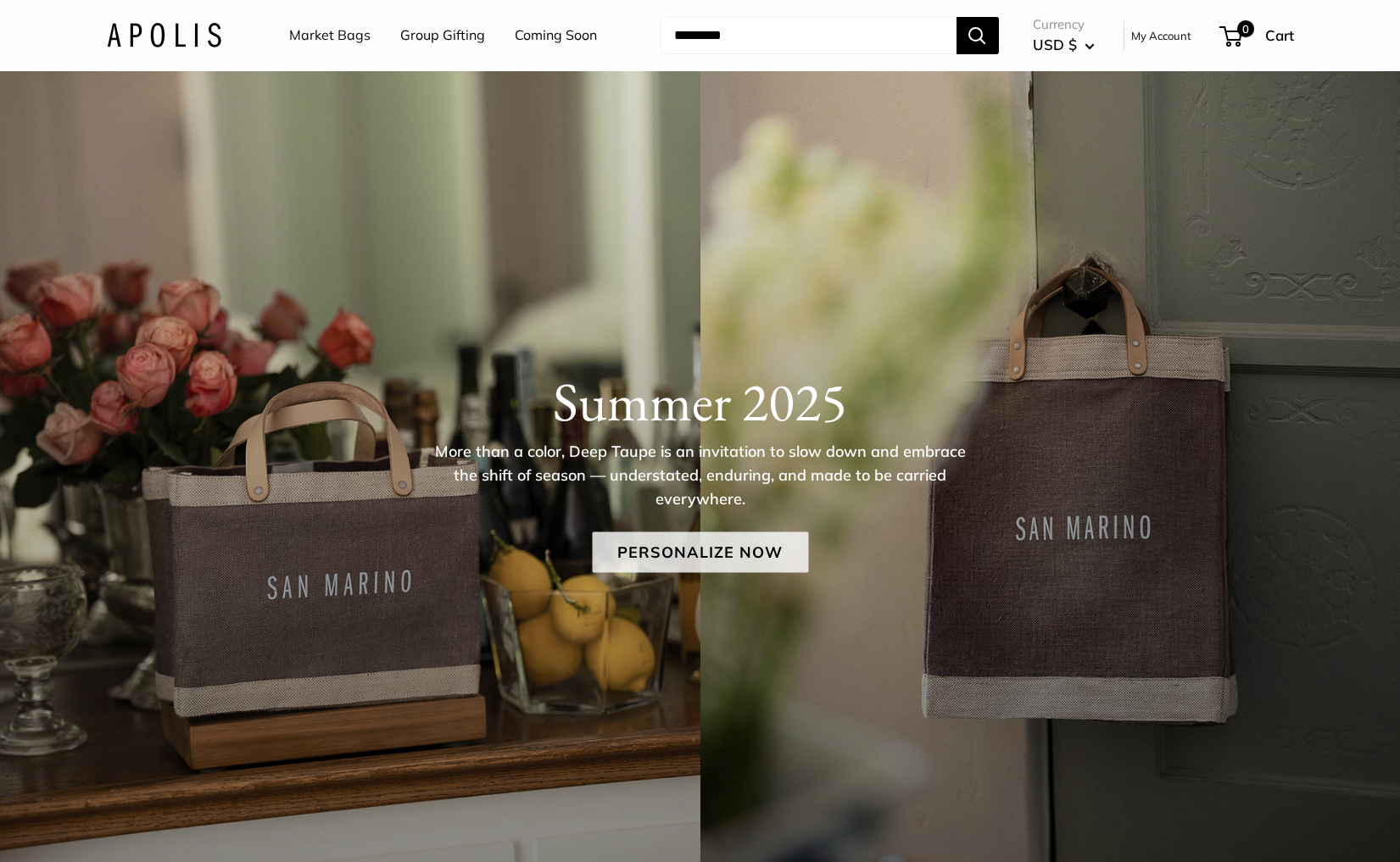
click at [685, 536] on link "Personalize Now" at bounding box center [700, 553] width 217 height 41
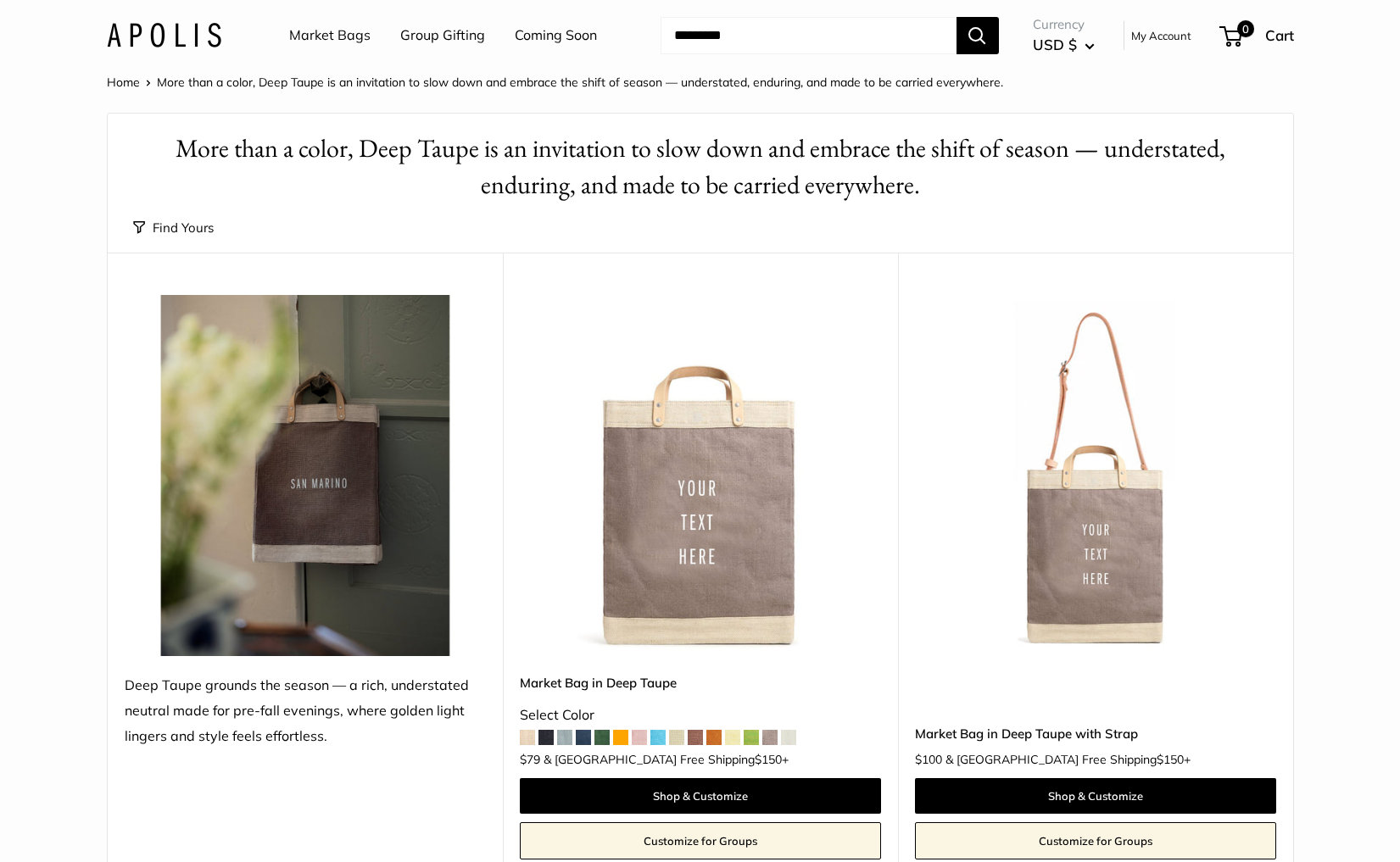
click at [0, 0] on img at bounding box center [0, 0] width 0 height 0
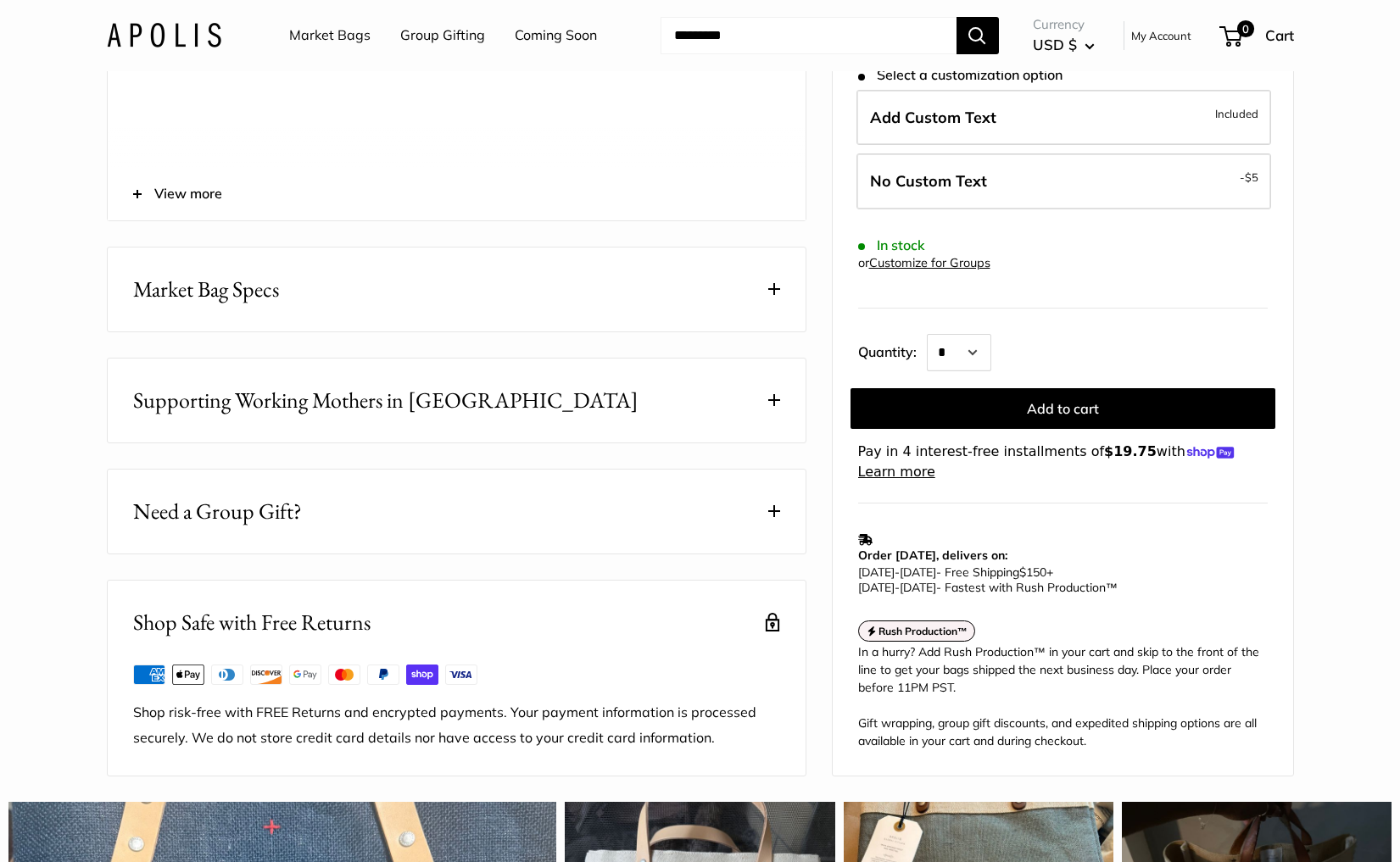
scroll to position [686, 0]
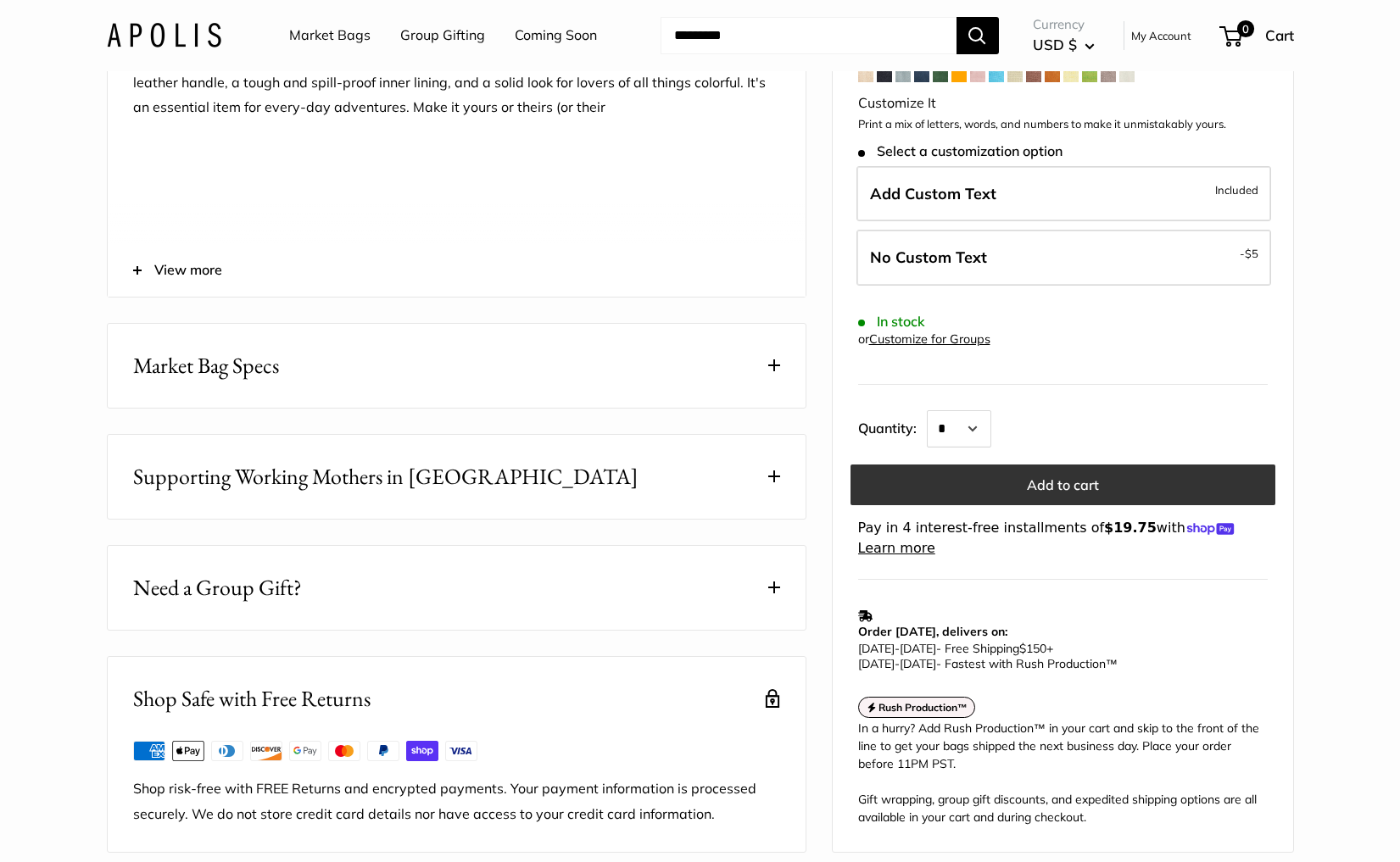
click at [966, 506] on button "Add to cart" at bounding box center [1062, 486] width 425 height 41
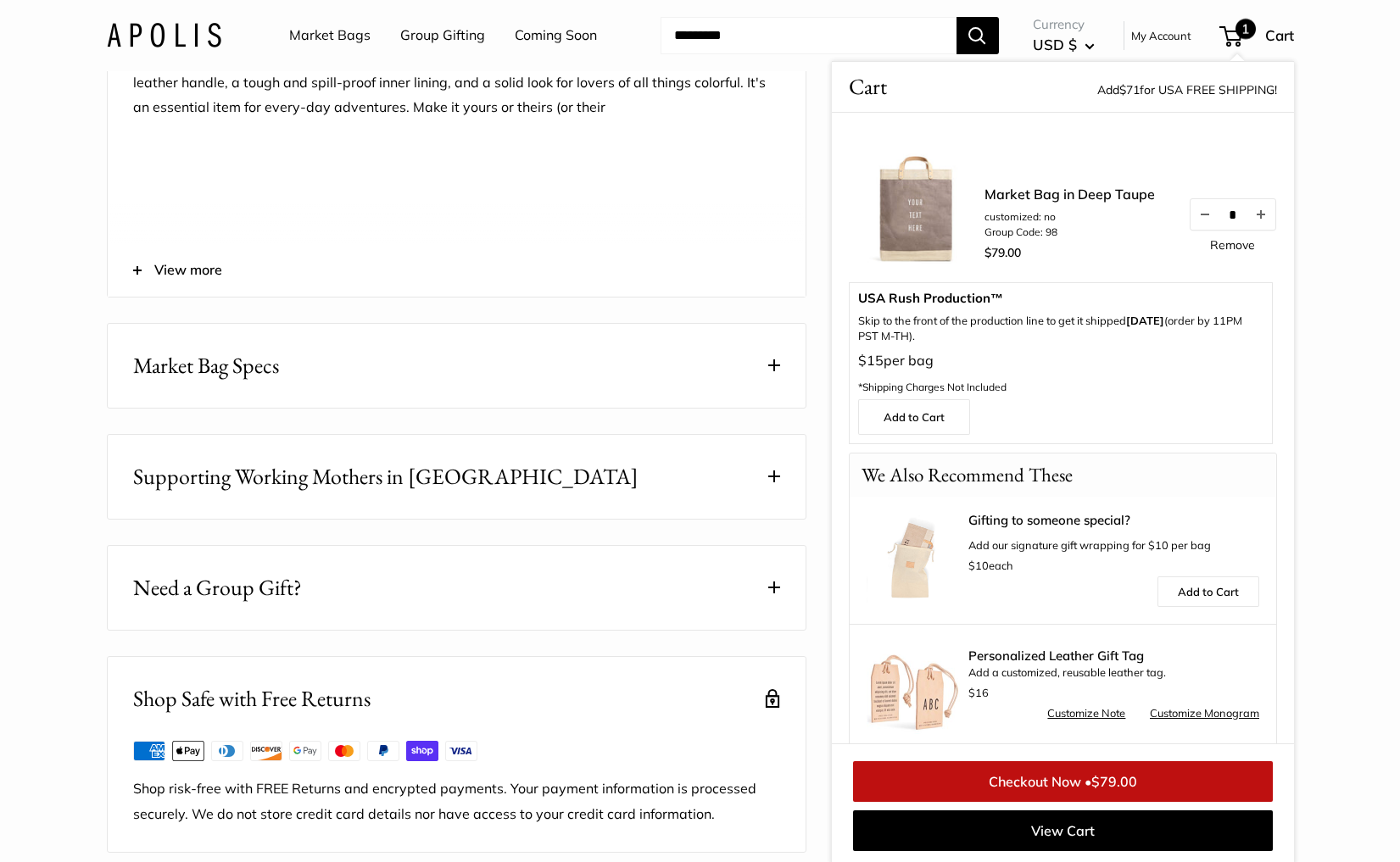
click at [939, 699] on img at bounding box center [913, 687] width 93 height 93
click at [1058, 711] on link "Customize Note" at bounding box center [1086, 714] width 78 height 21
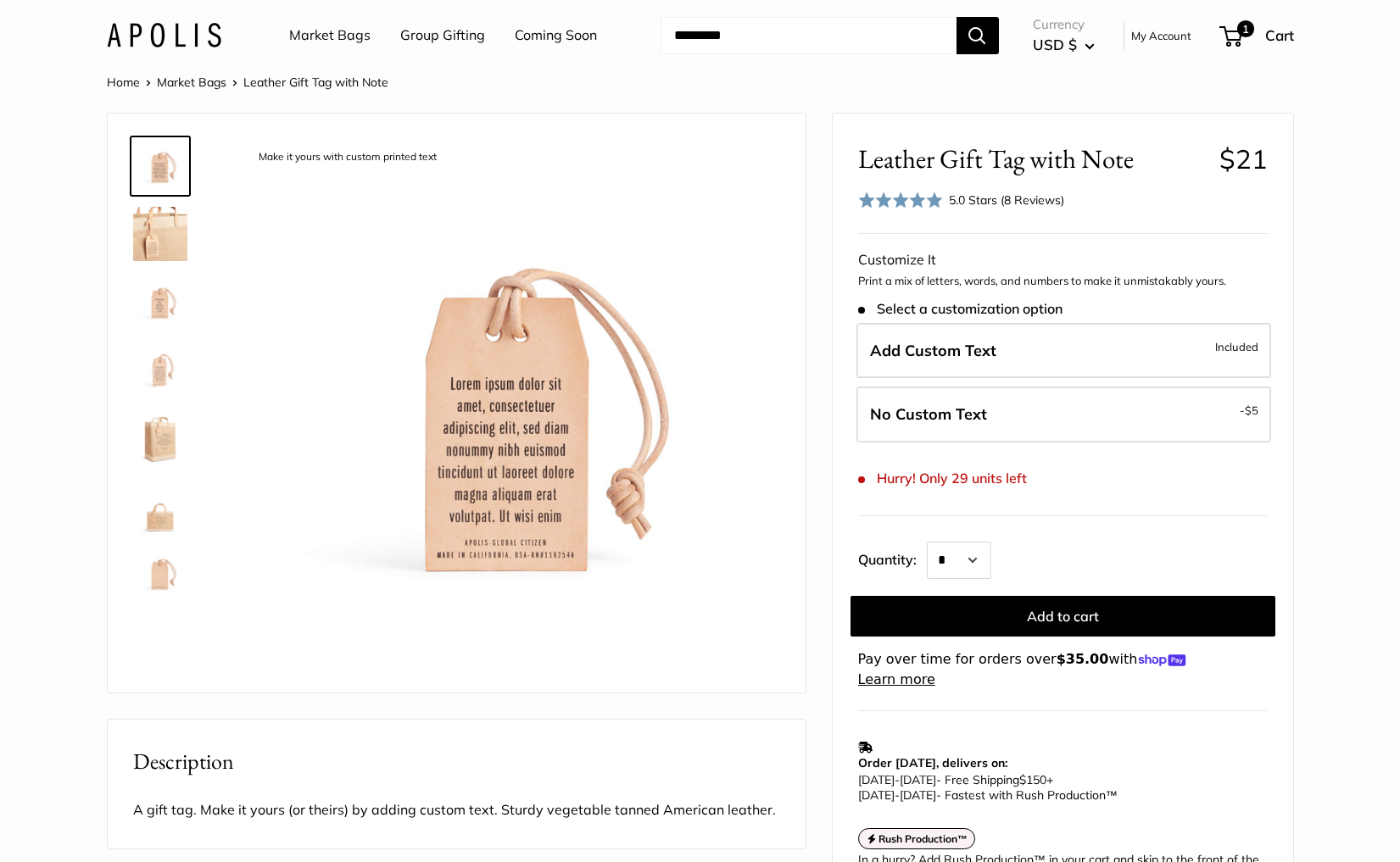
click at [158, 572] on img at bounding box center [160, 573] width 54 height 54
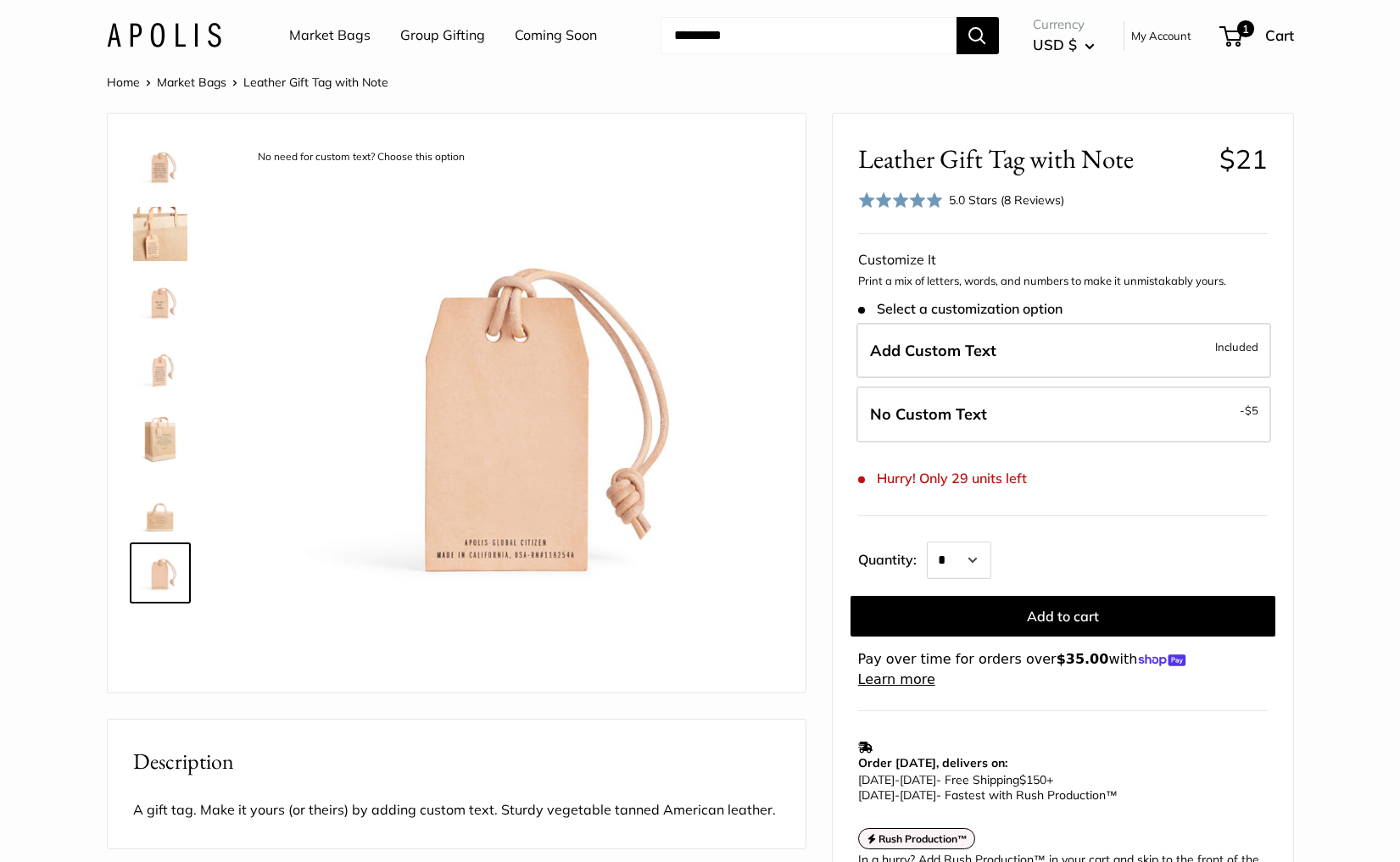
click at [986, 210] on div "Rated 5.0 out of 5 5.0 Stars (8 Reviews) Click to go to reviews" at bounding box center [961, 200] width 207 height 25
